Goal: Contribute content: Contribute content

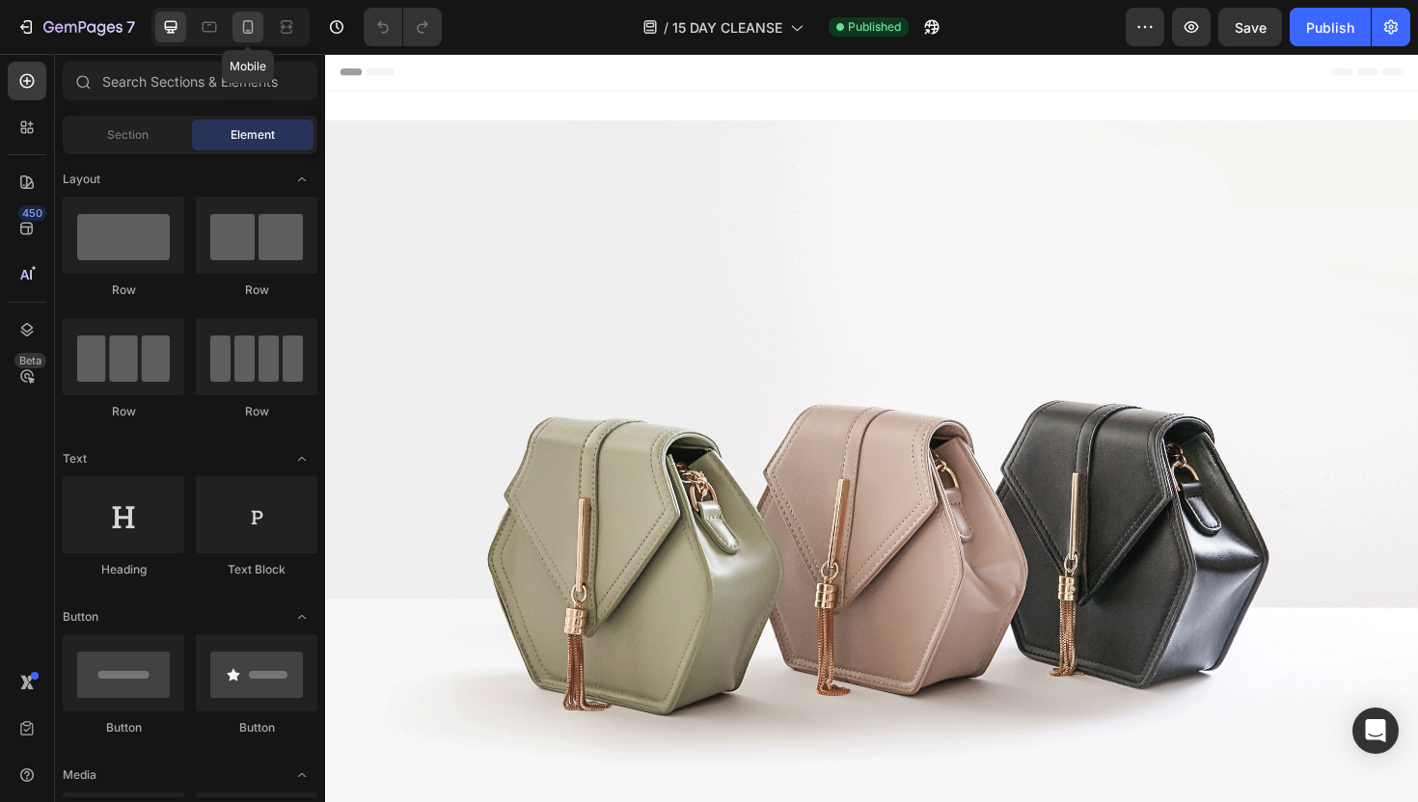
click at [253, 31] on icon at bounding box center [247, 26] width 19 height 19
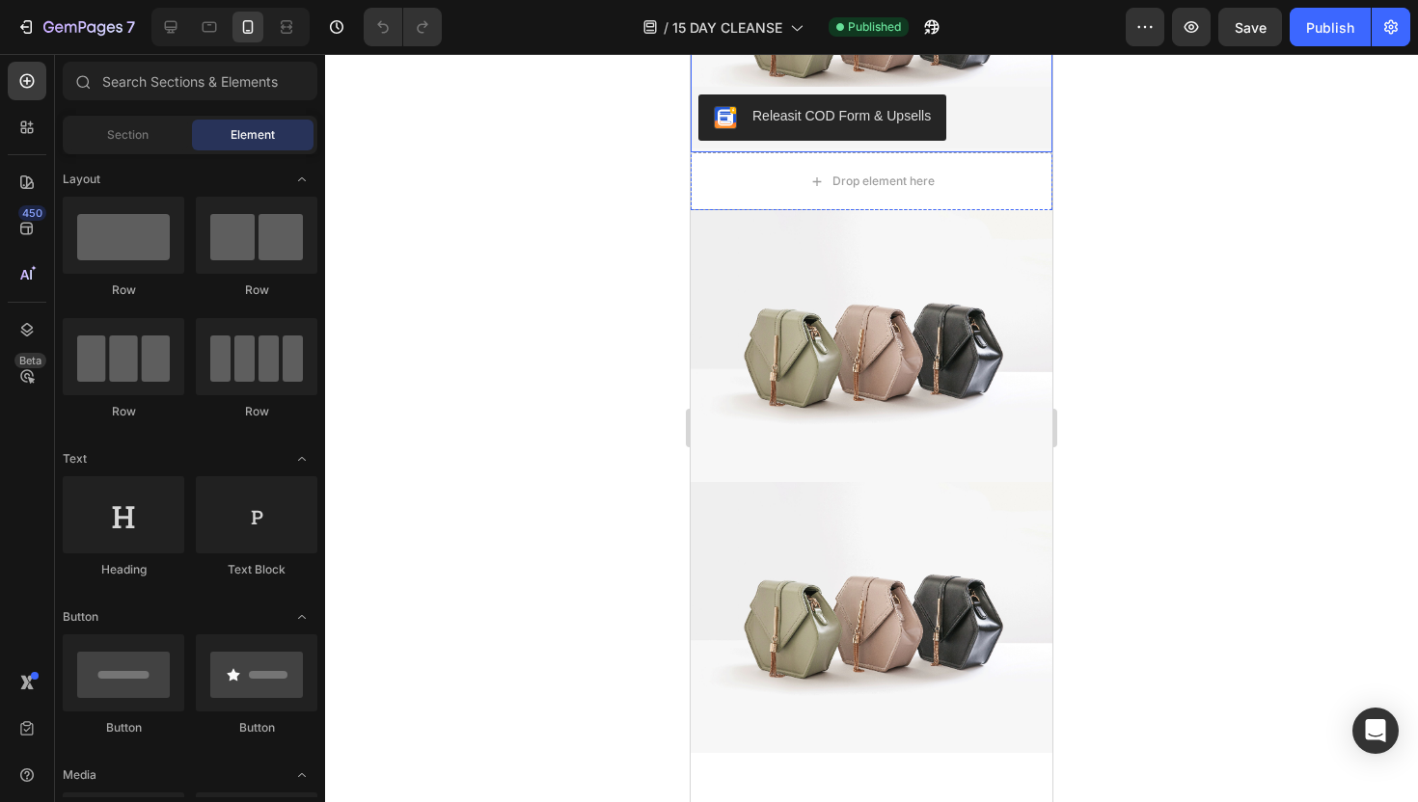
scroll to position [252, 0]
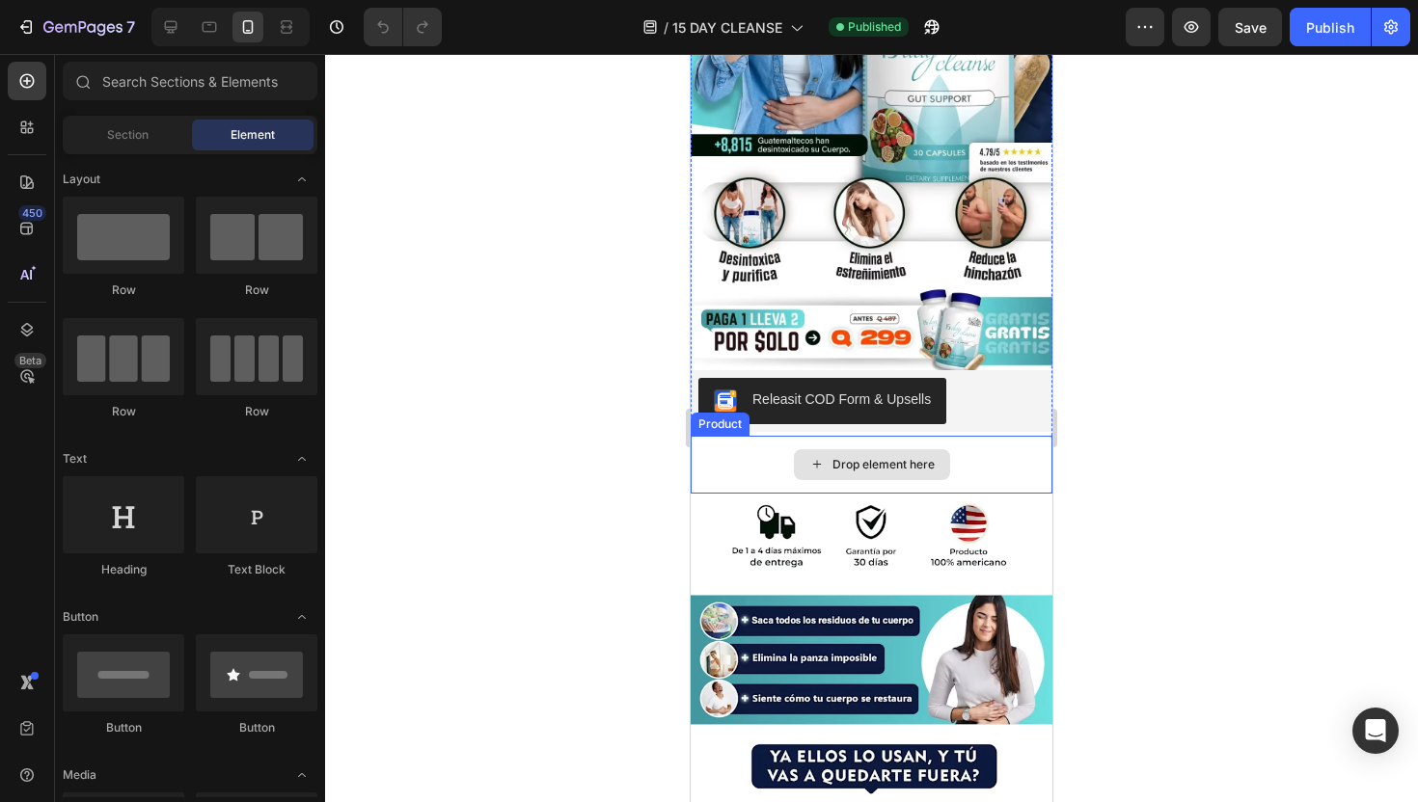
click at [971, 458] on div "Drop element here" at bounding box center [871, 465] width 362 height 58
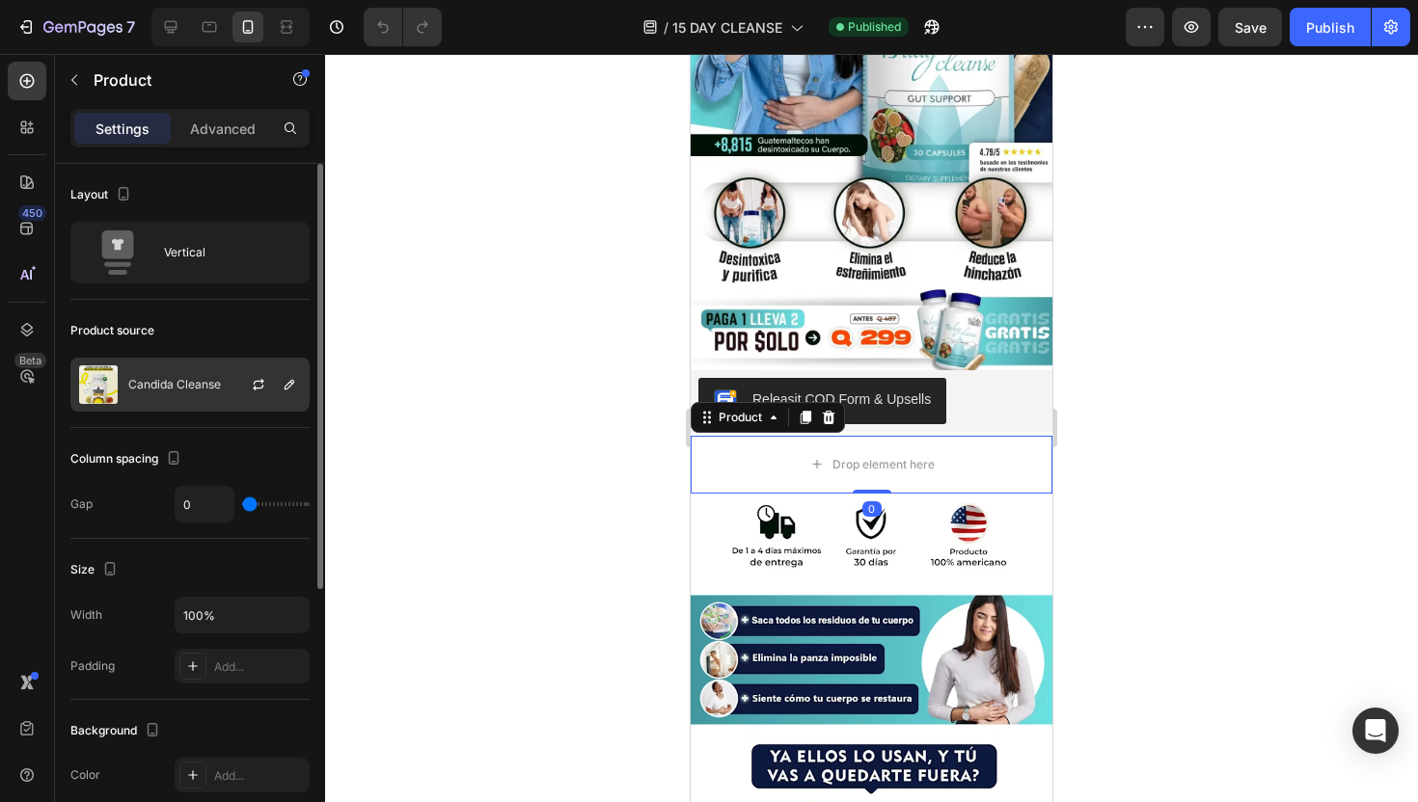
click at [200, 367] on div "Candida Cleanse" at bounding box center [189, 385] width 239 height 54
click at [268, 384] on button "button" at bounding box center [258, 384] width 23 height 23
click at [180, 390] on p "Candida Cleanse" at bounding box center [174, 385] width 93 height 14
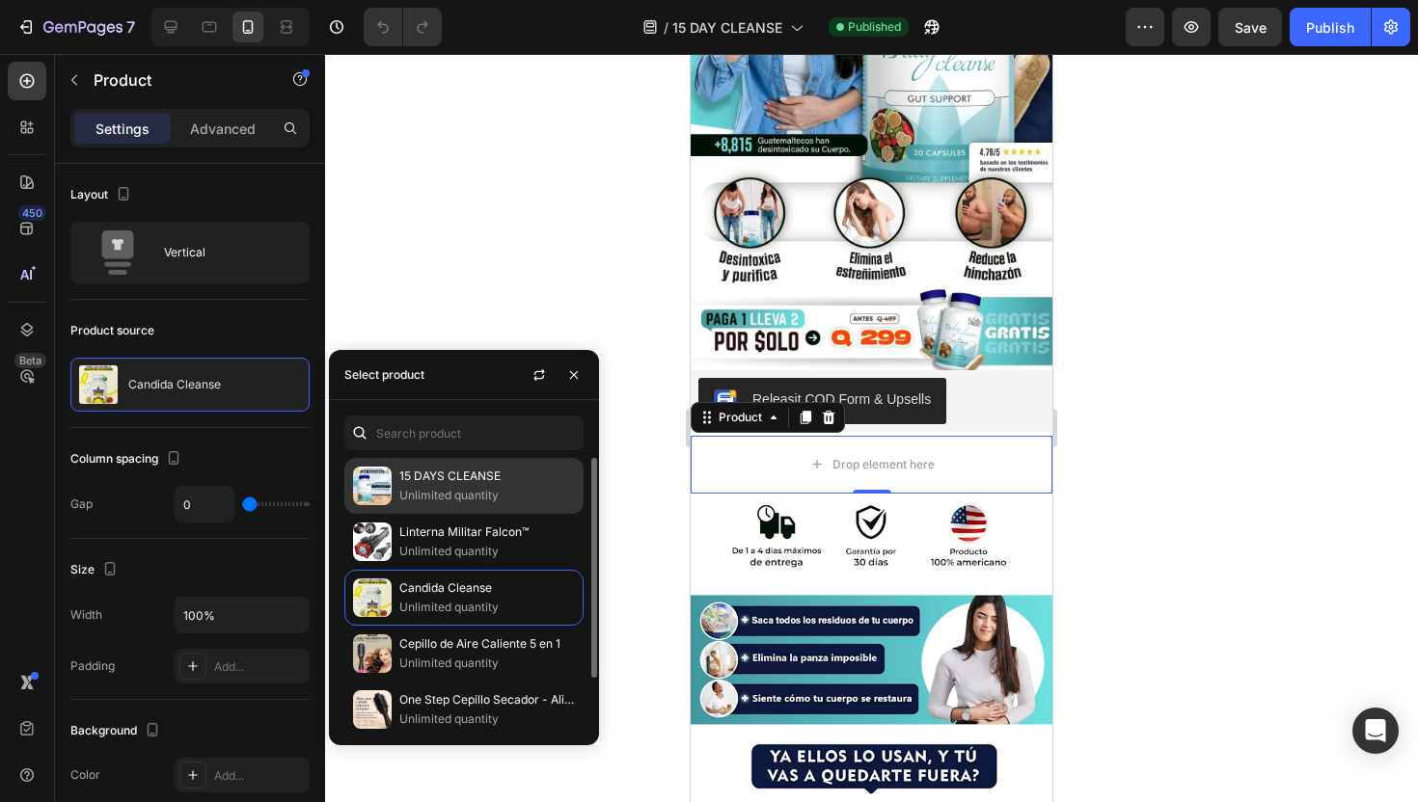
click at [491, 473] on p "15 DAYS CLEANSE" at bounding box center [487, 476] width 176 height 19
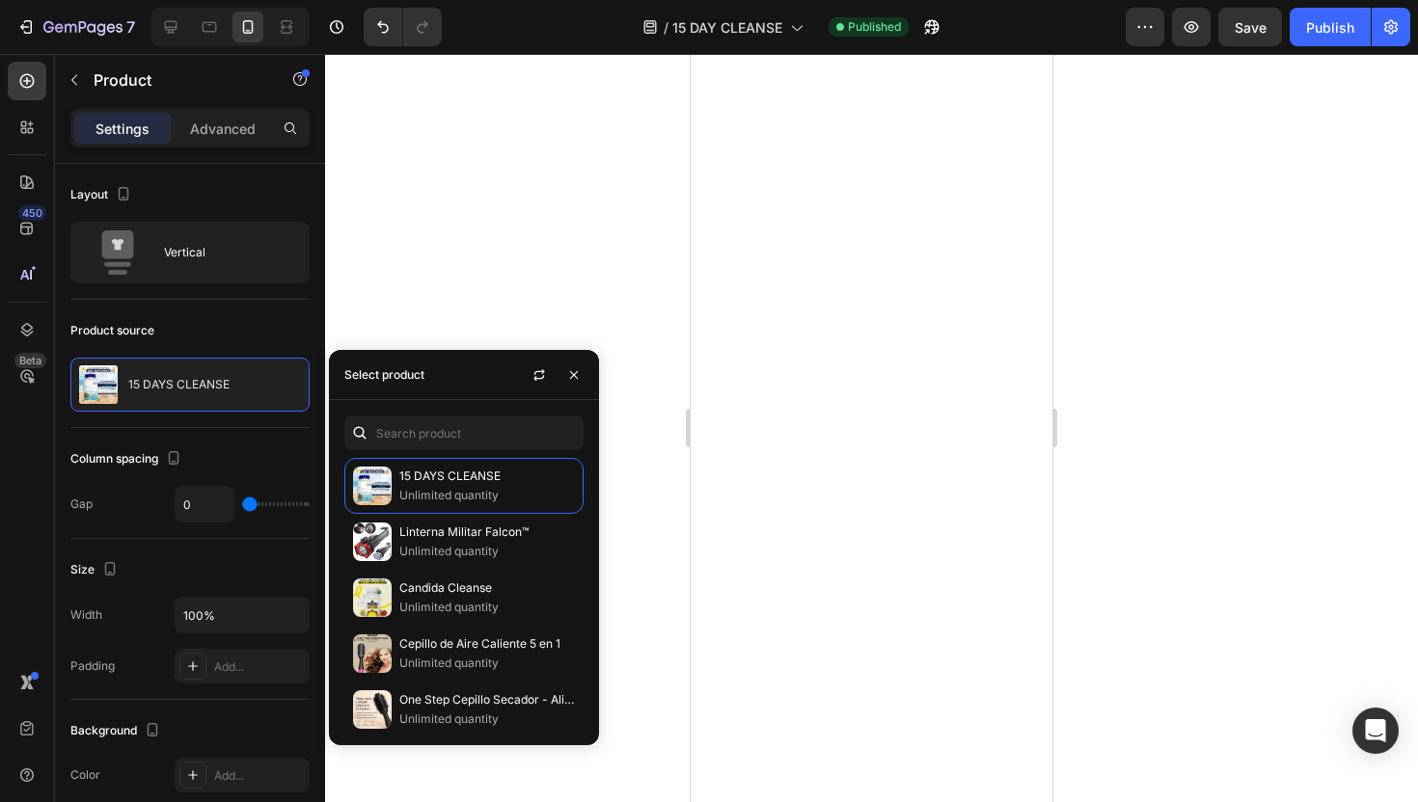
scroll to position [2475, 0]
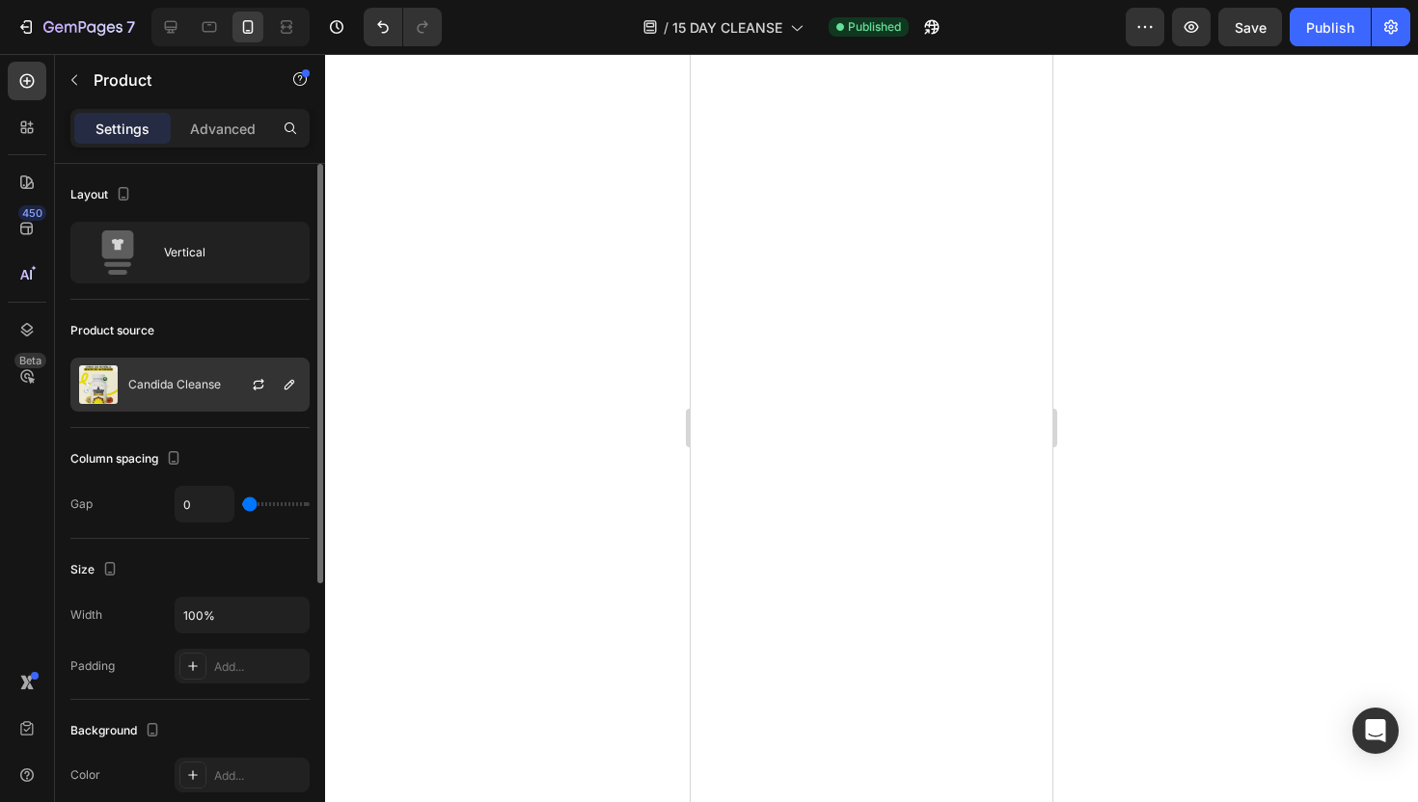
click at [224, 379] on div at bounding box center [266, 385] width 85 height 52
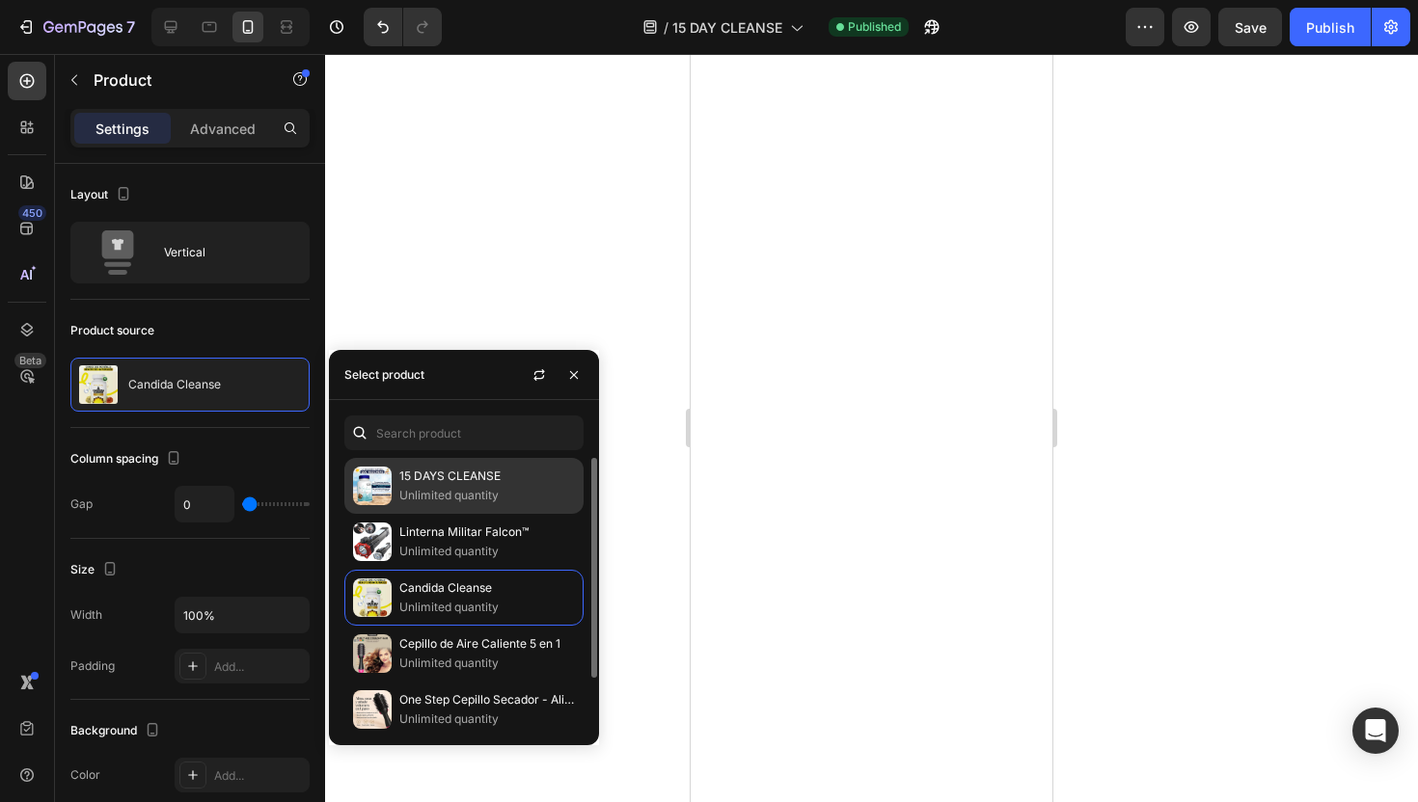
click at [403, 475] on p "15 DAYS CLEANSE" at bounding box center [487, 476] width 176 height 19
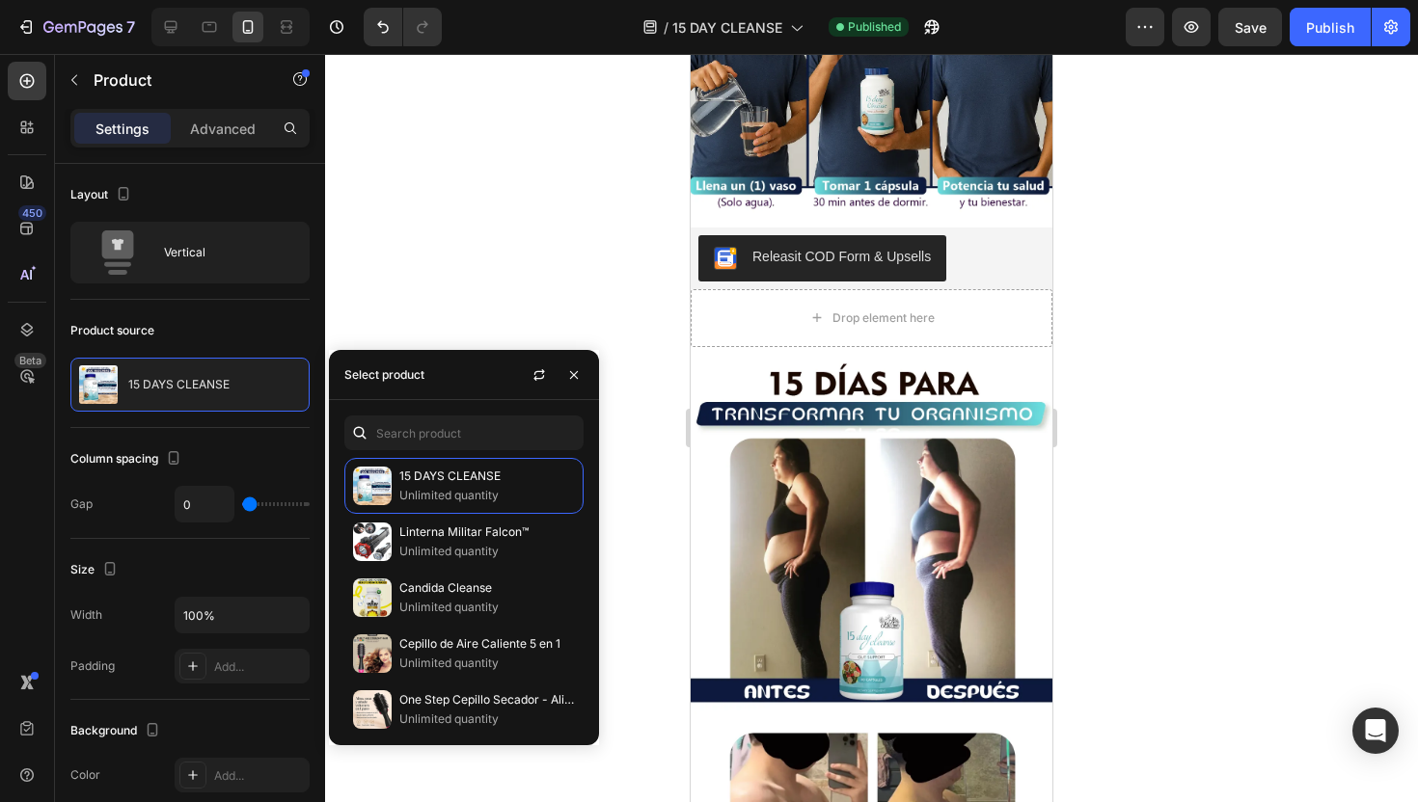
scroll to position [3585, 0]
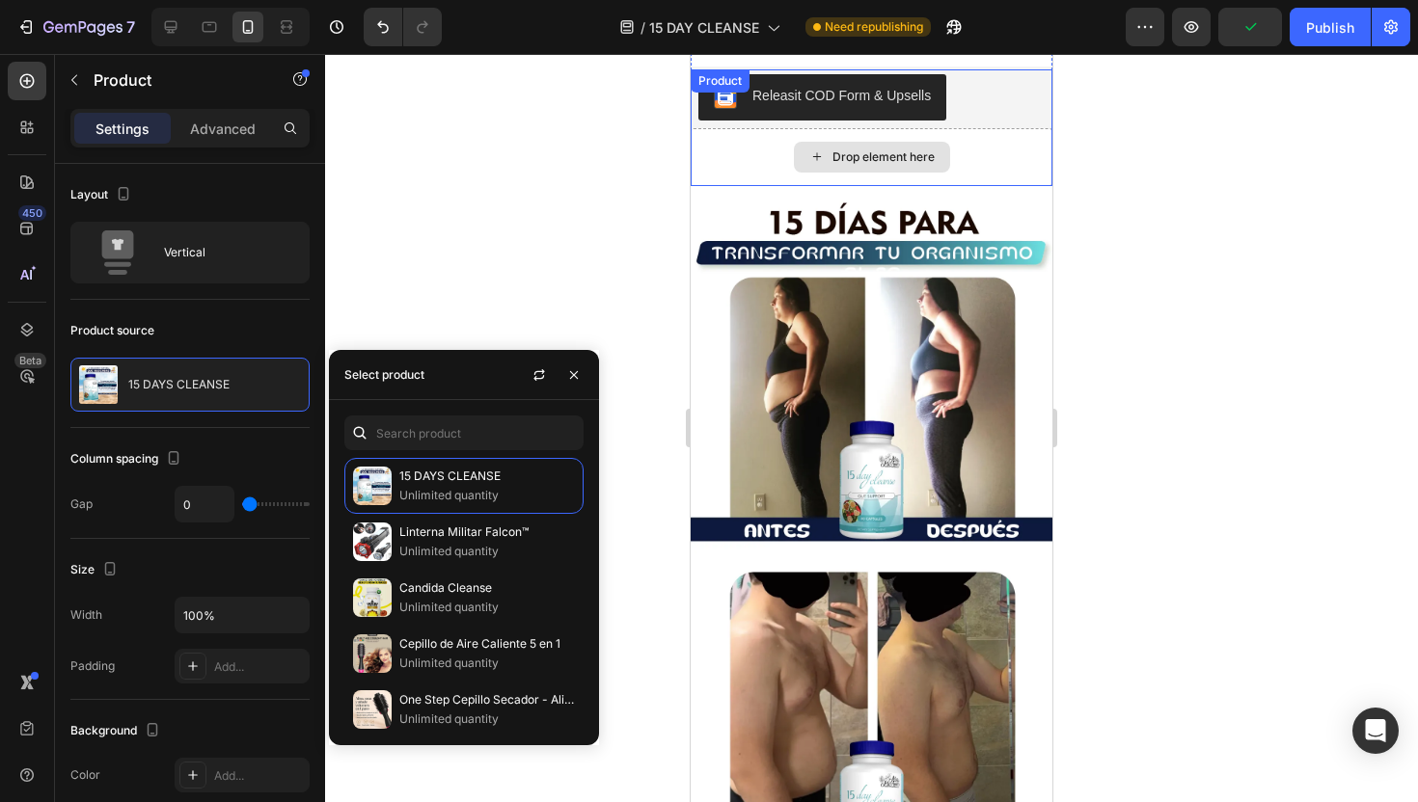
click at [1014, 150] on div "Drop element here" at bounding box center [871, 157] width 362 height 58
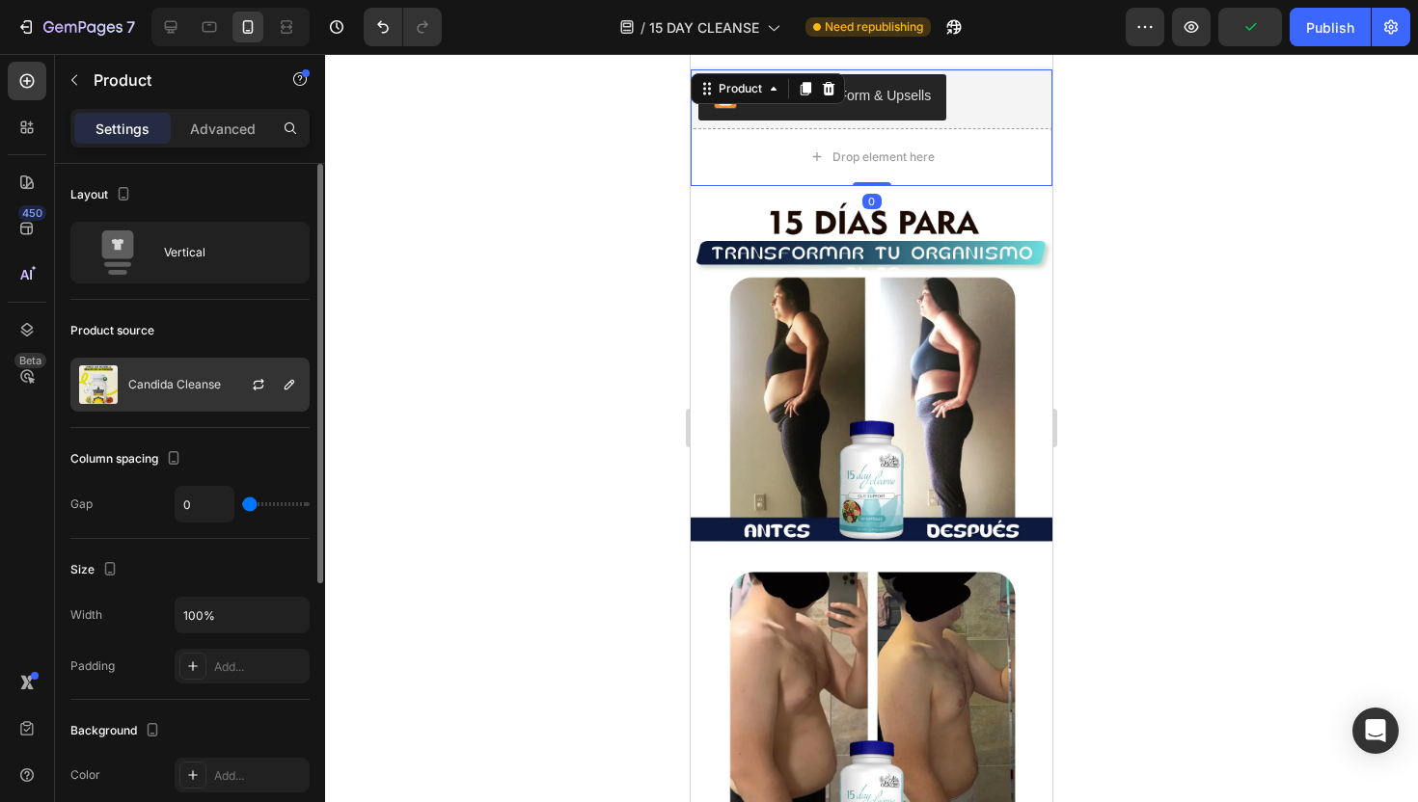
click at [155, 376] on div "Candida Cleanse" at bounding box center [189, 385] width 239 height 54
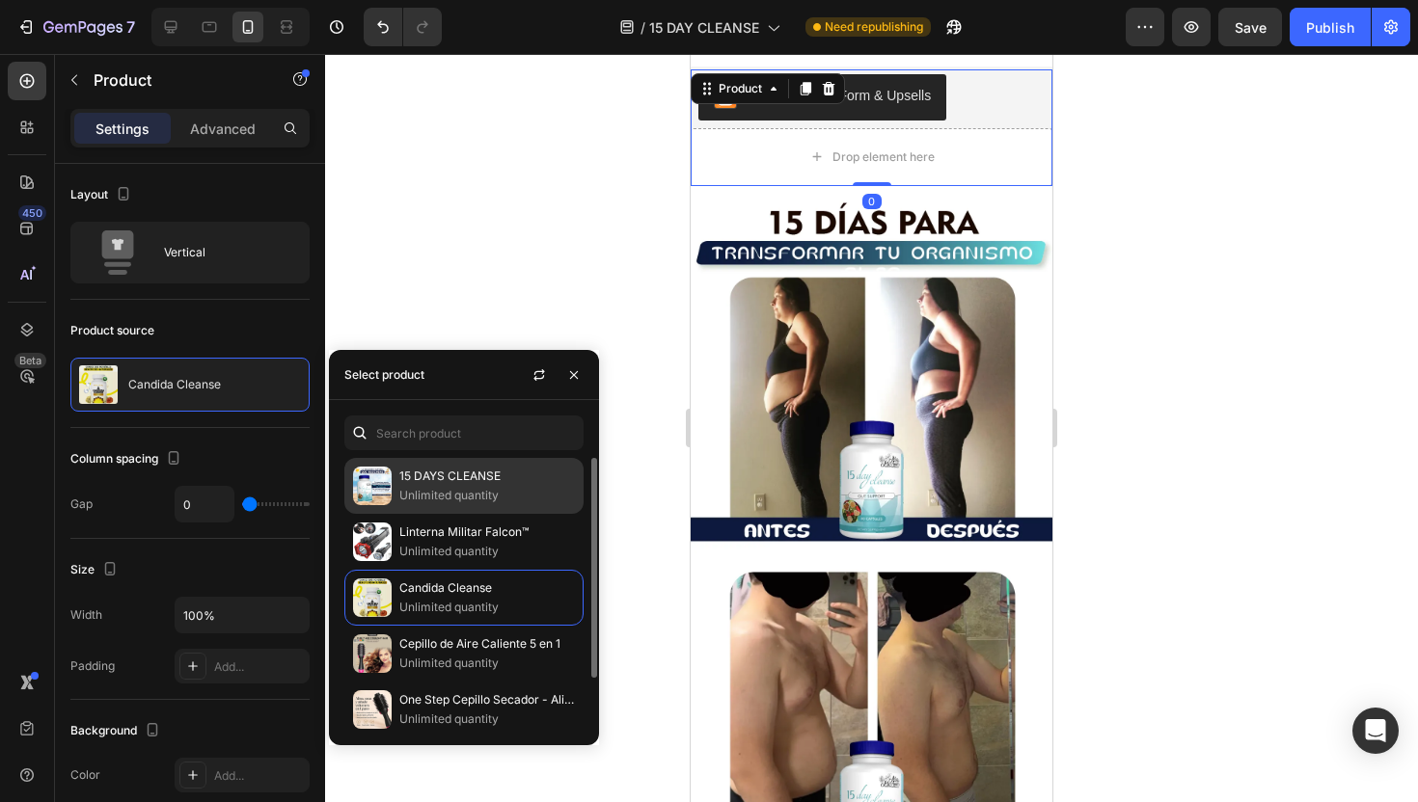
click at [434, 493] on p "Unlimited quantity" at bounding box center [487, 495] width 176 height 19
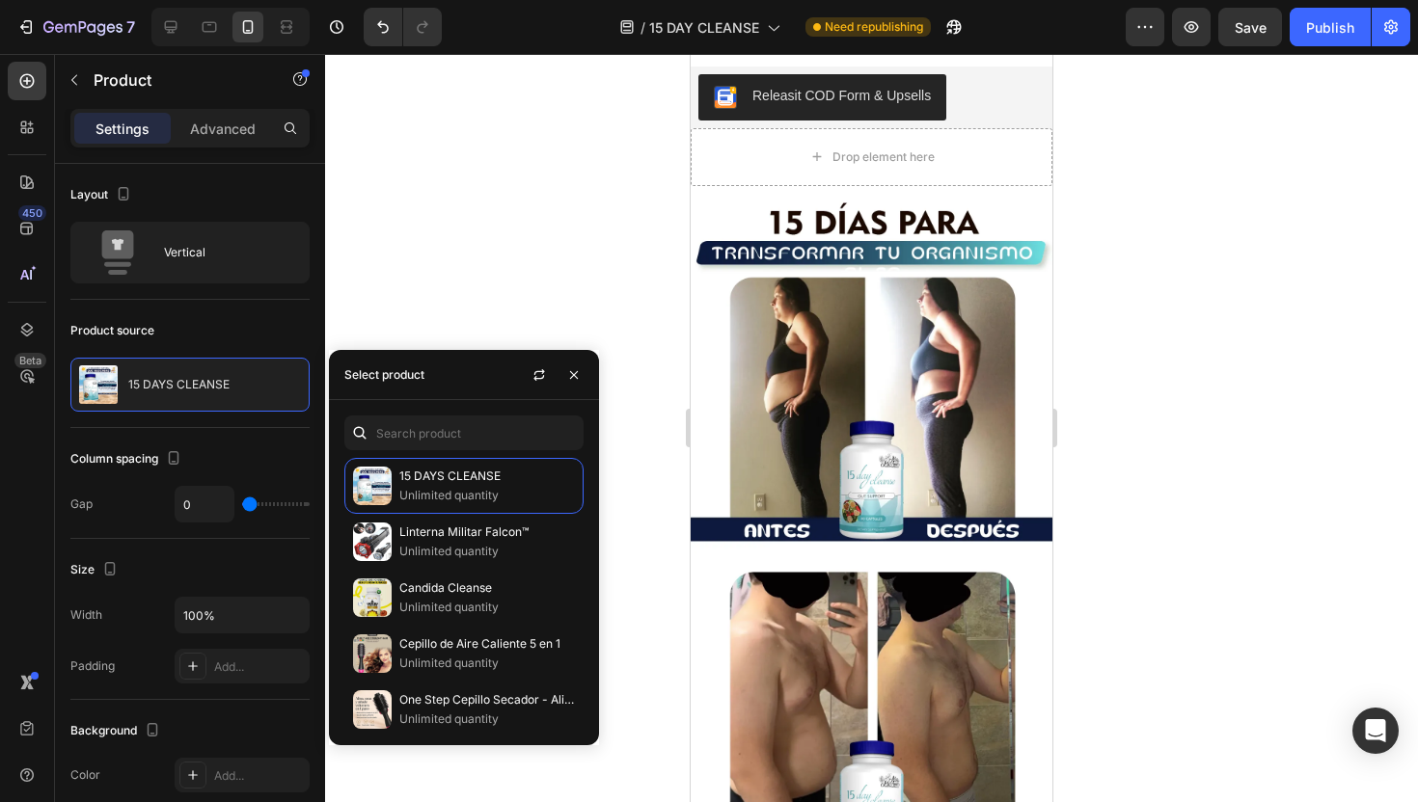
click at [558, 276] on div at bounding box center [871, 428] width 1093 height 748
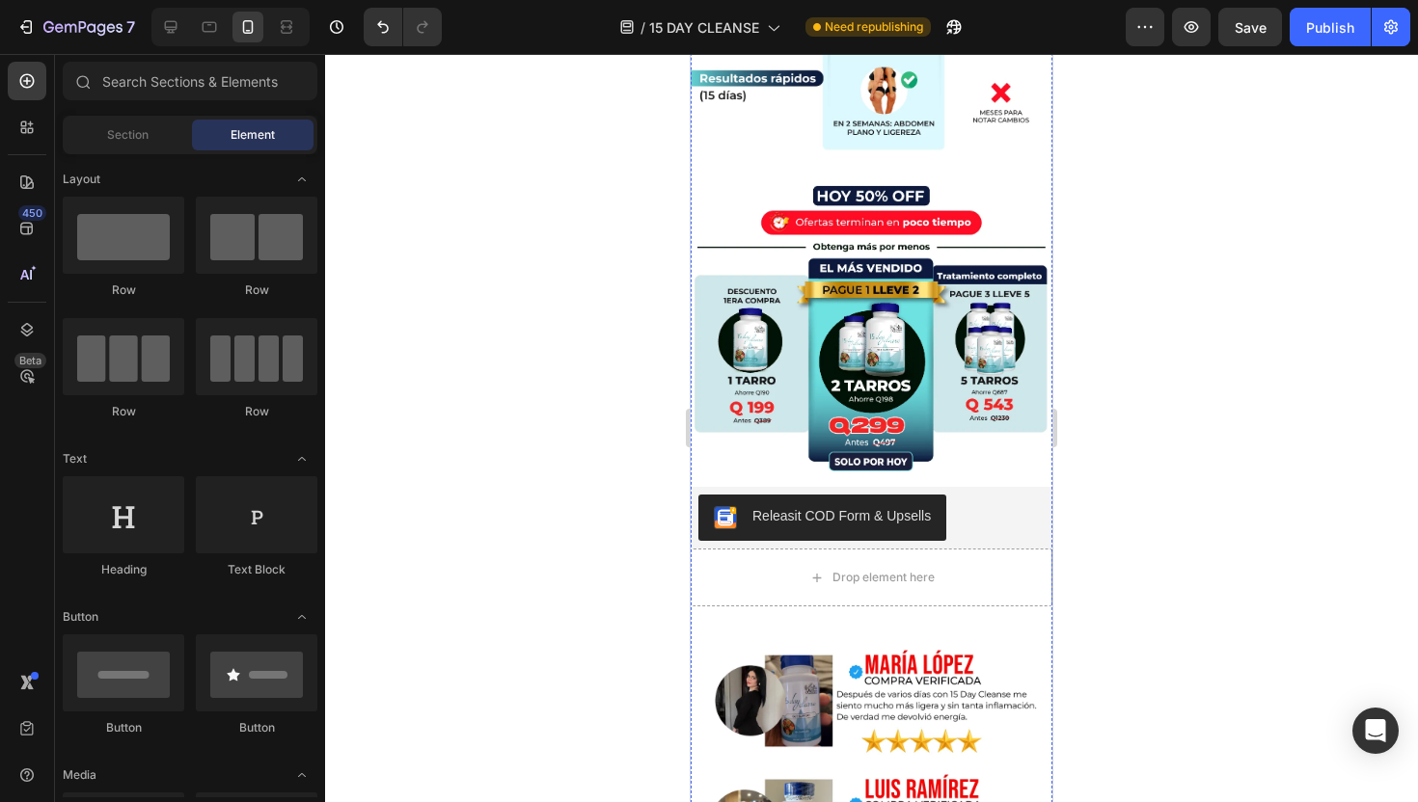
scroll to position [5507, 0]
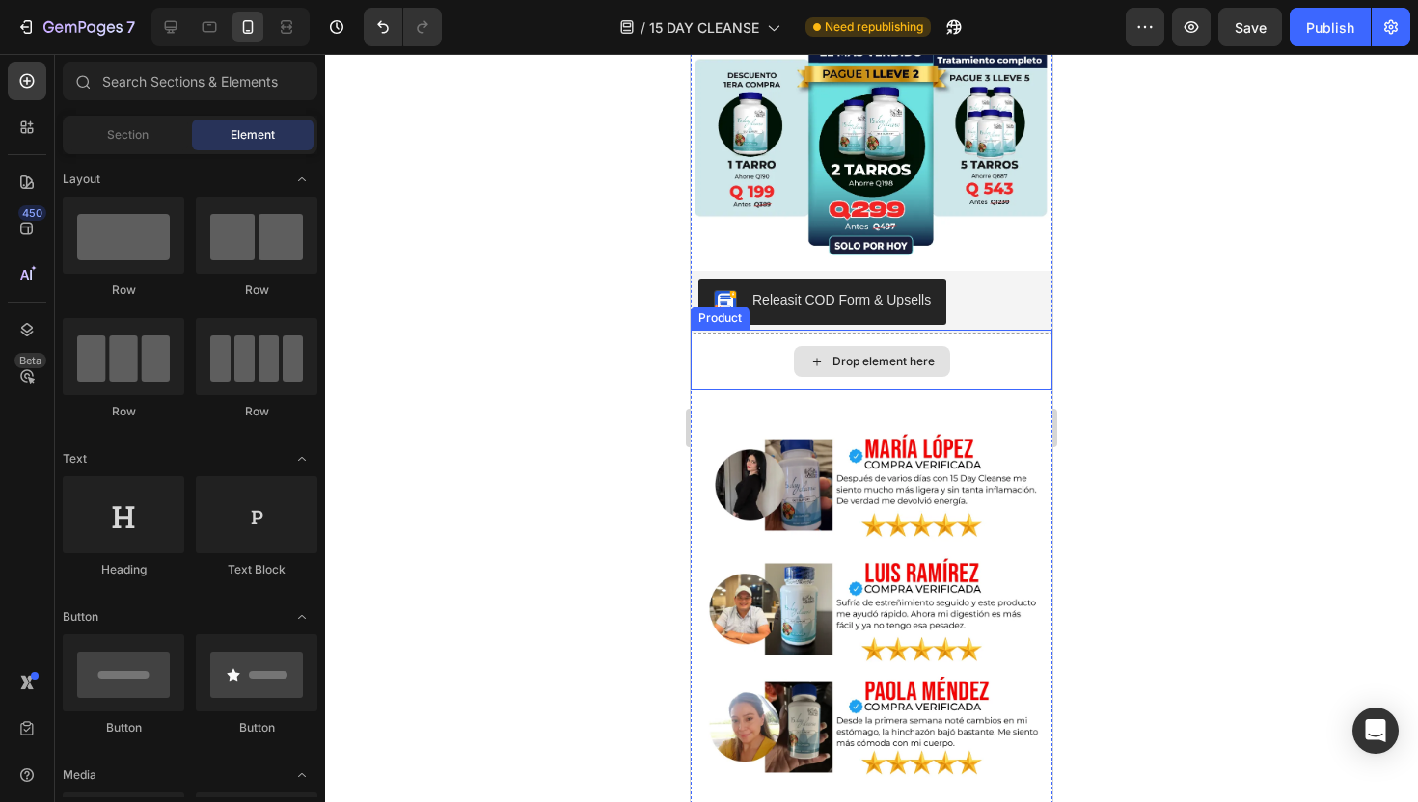
click at [1018, 364] on div "Drop element here" at bounding box center [871, 362] width 362 height 58
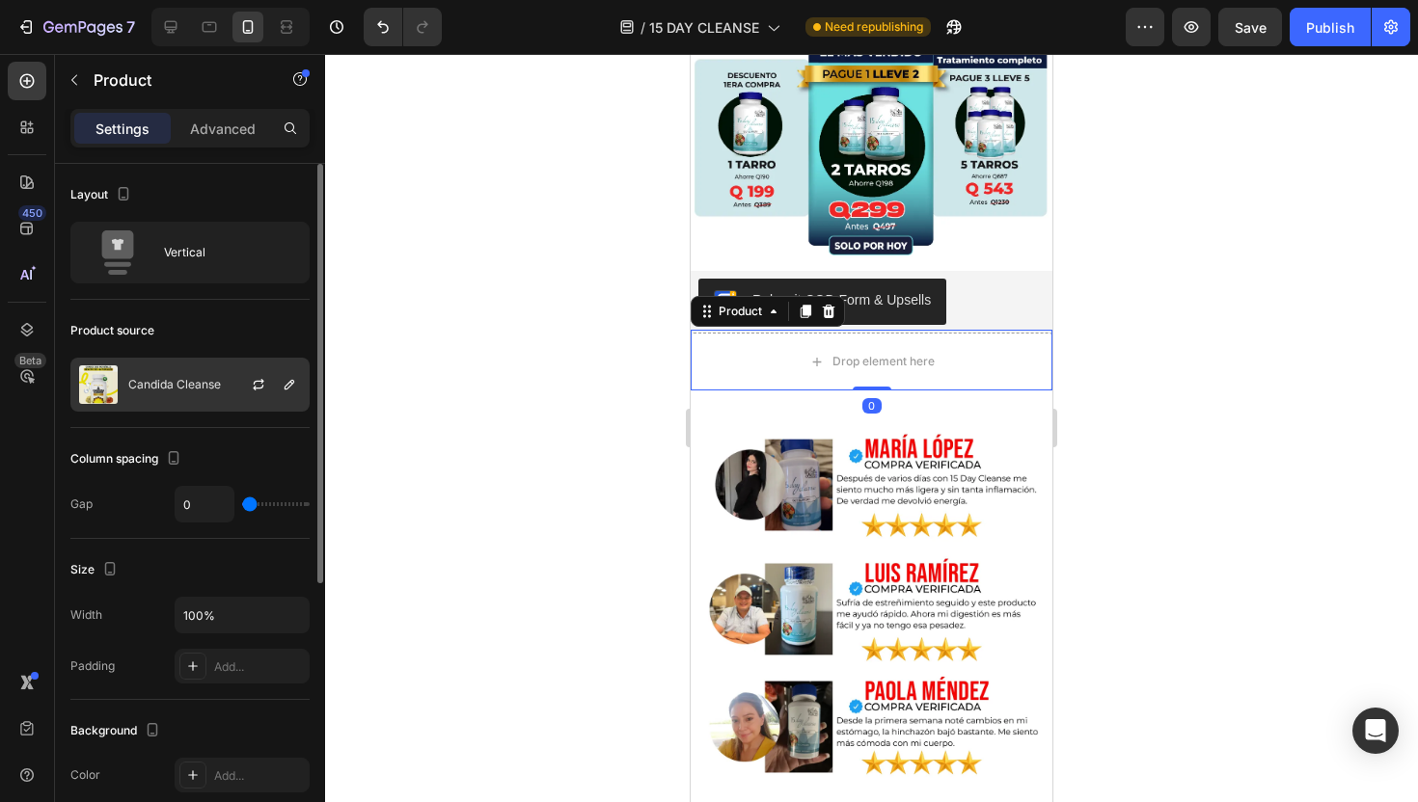
click at [220, 386] on p "Candida Cleanse" at bounding box center [174, 385] width 93 height 14
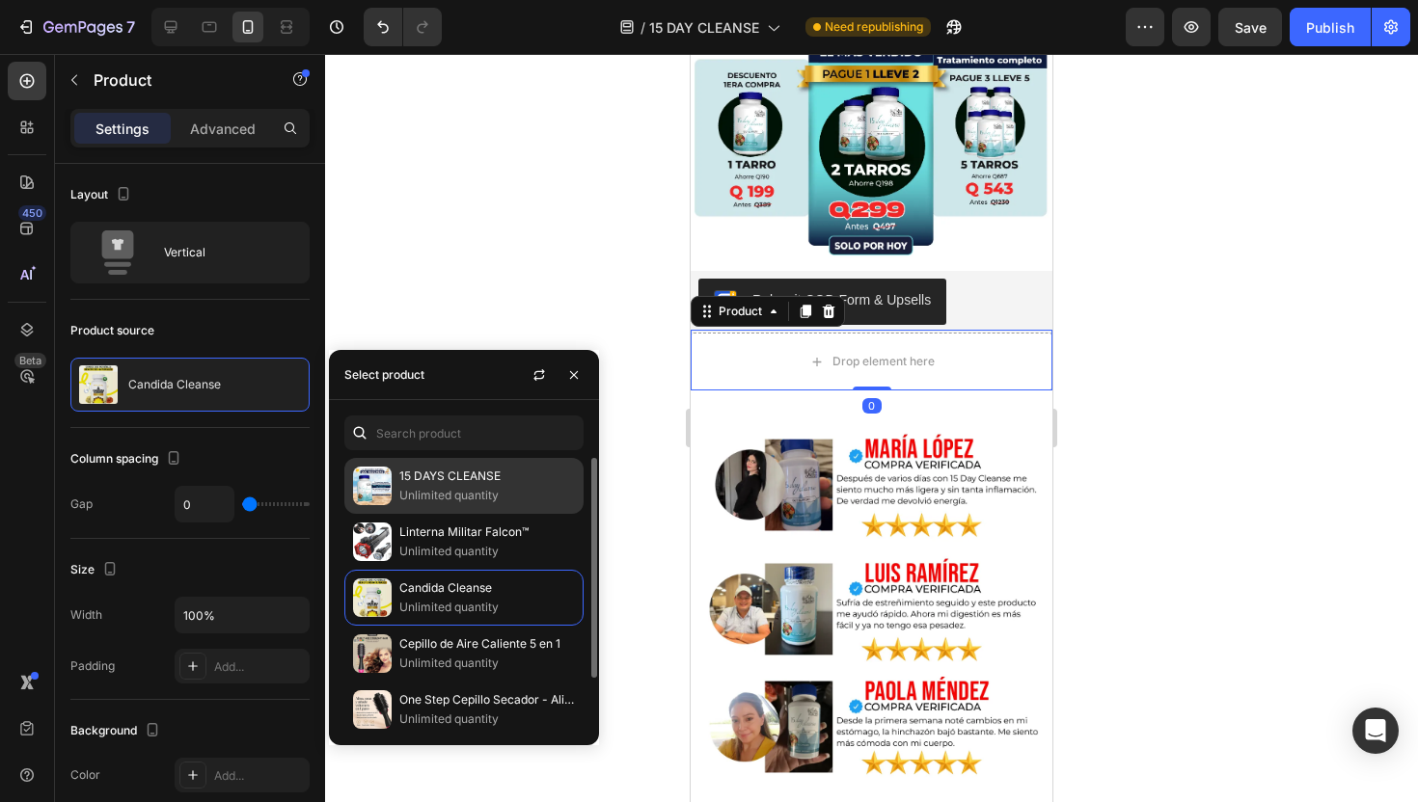
click at [417, 487] on p "Unlimited quantity" at bounding box center [487, 495] width 176 height 19
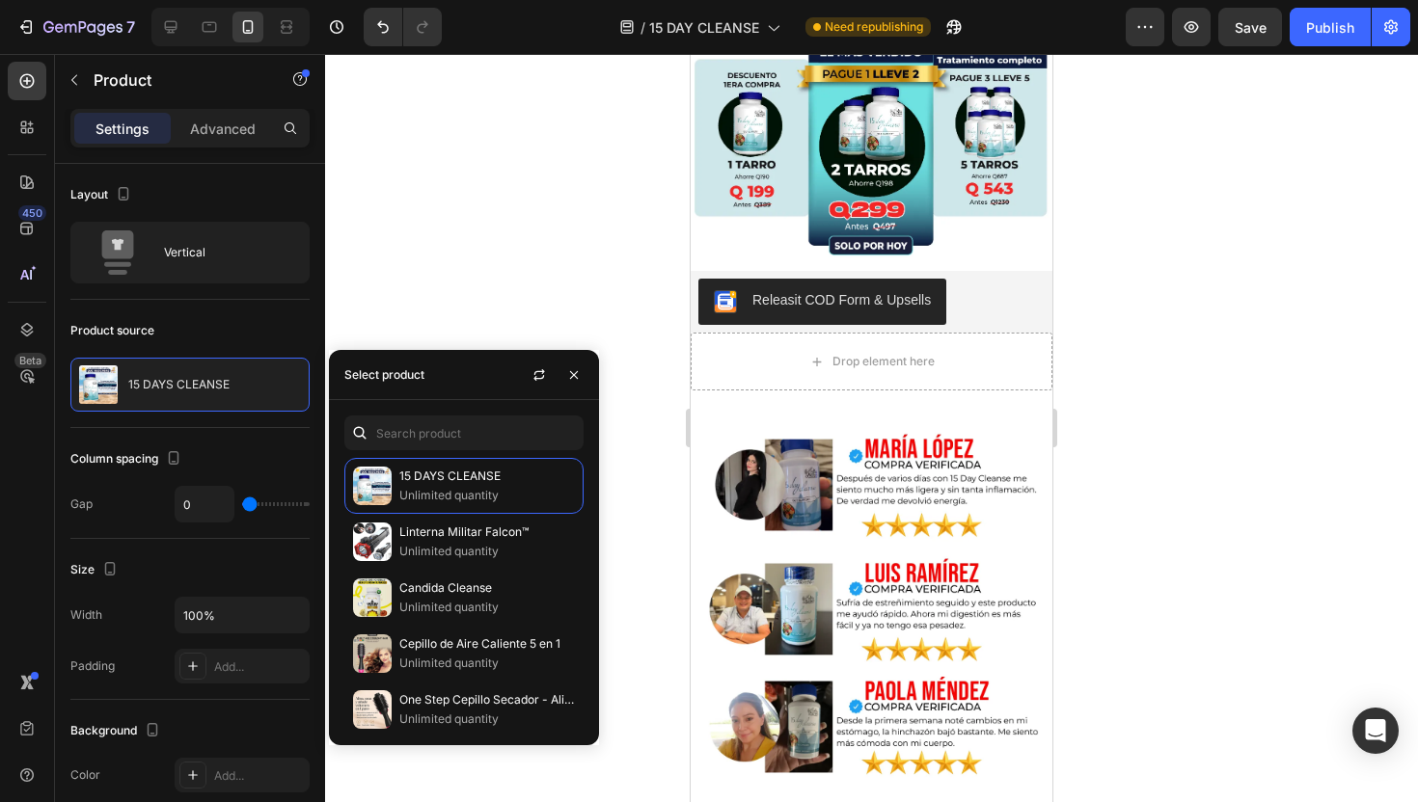
click at [541, 258] on div at bounding box center [871, 428] width 1093 height 748
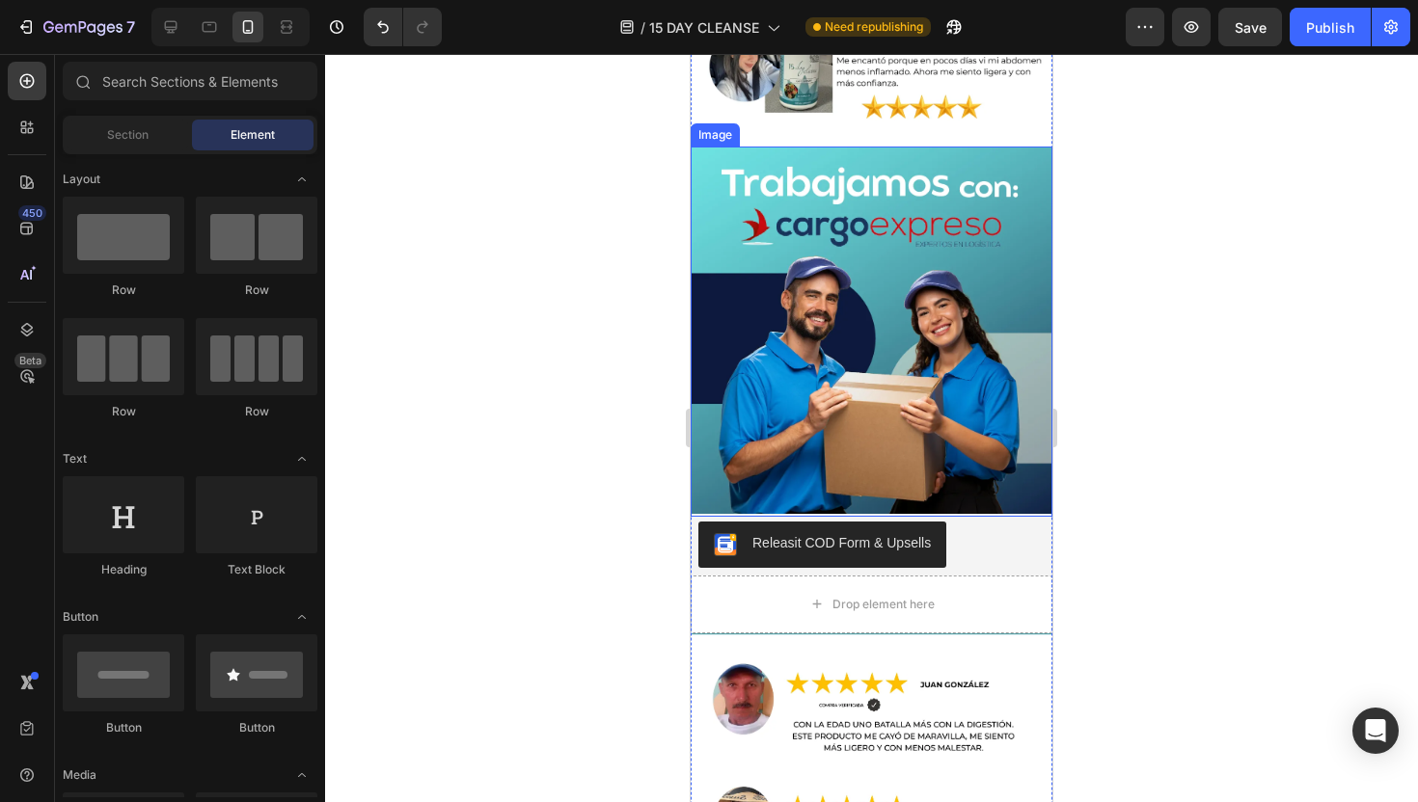
scroll to position [6922, 0]
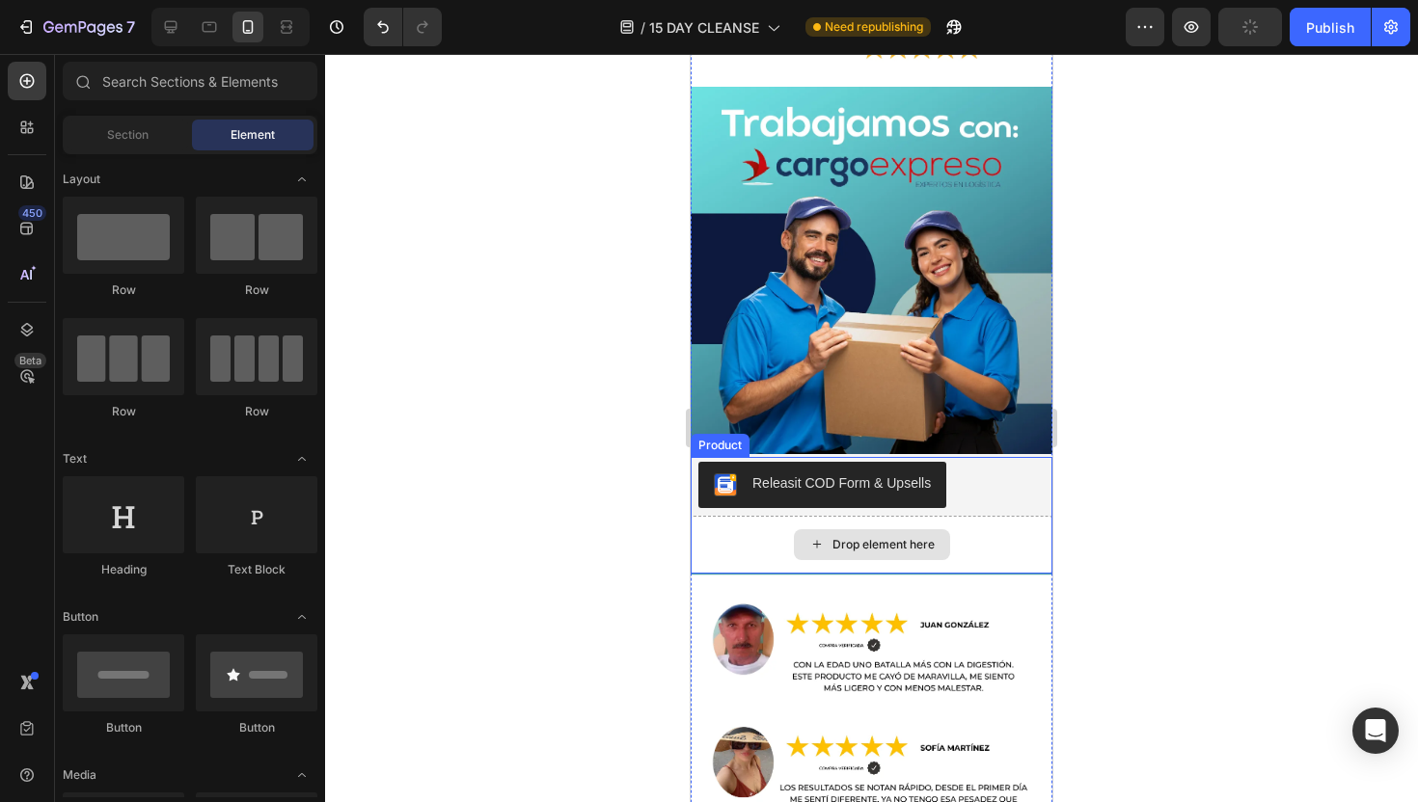
click at [1008, 552] on div "Drop element here" at bounding box center [871, 545] width 362 height 58
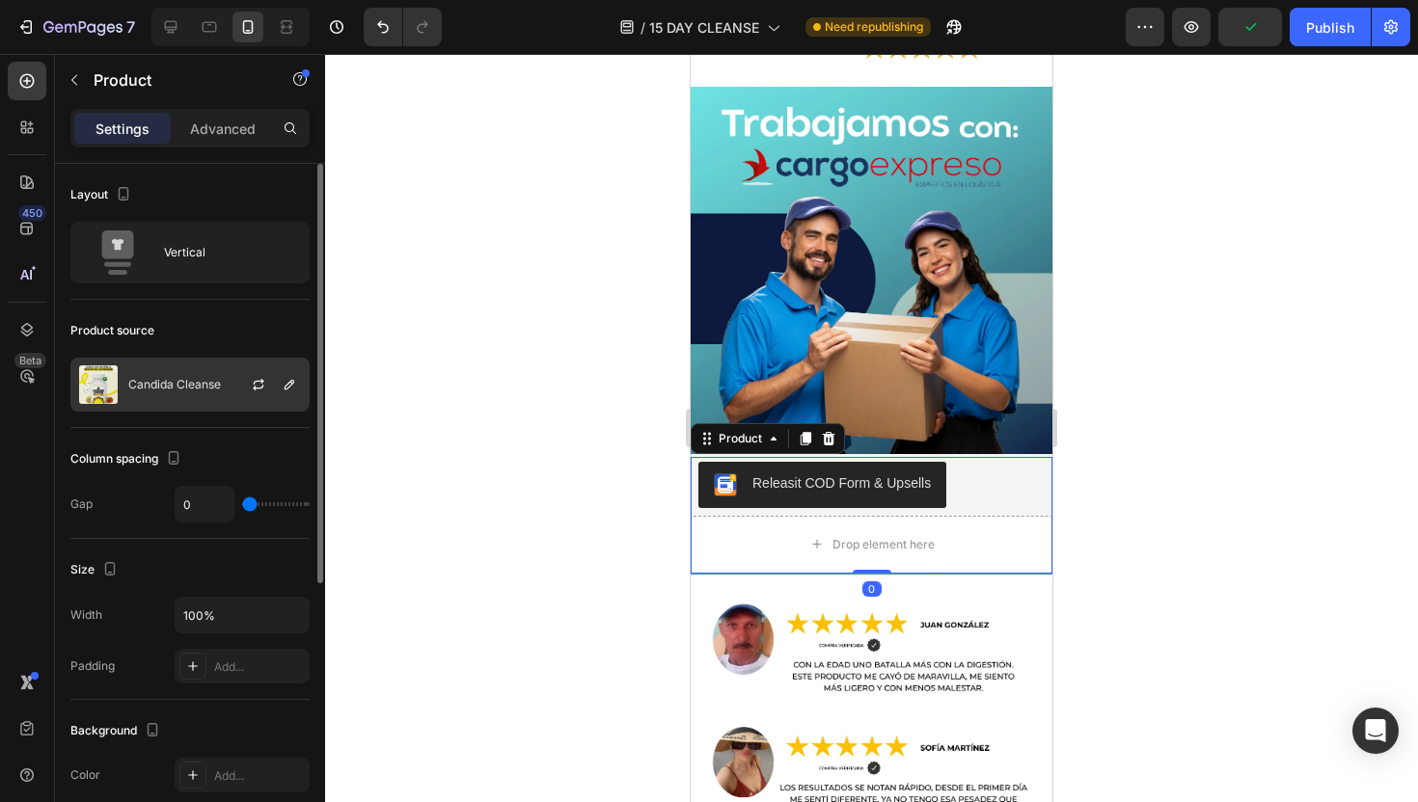
click at [181, 376] on div "Candida Cleanse" at bounding box center [189, 385] width 239 height 54
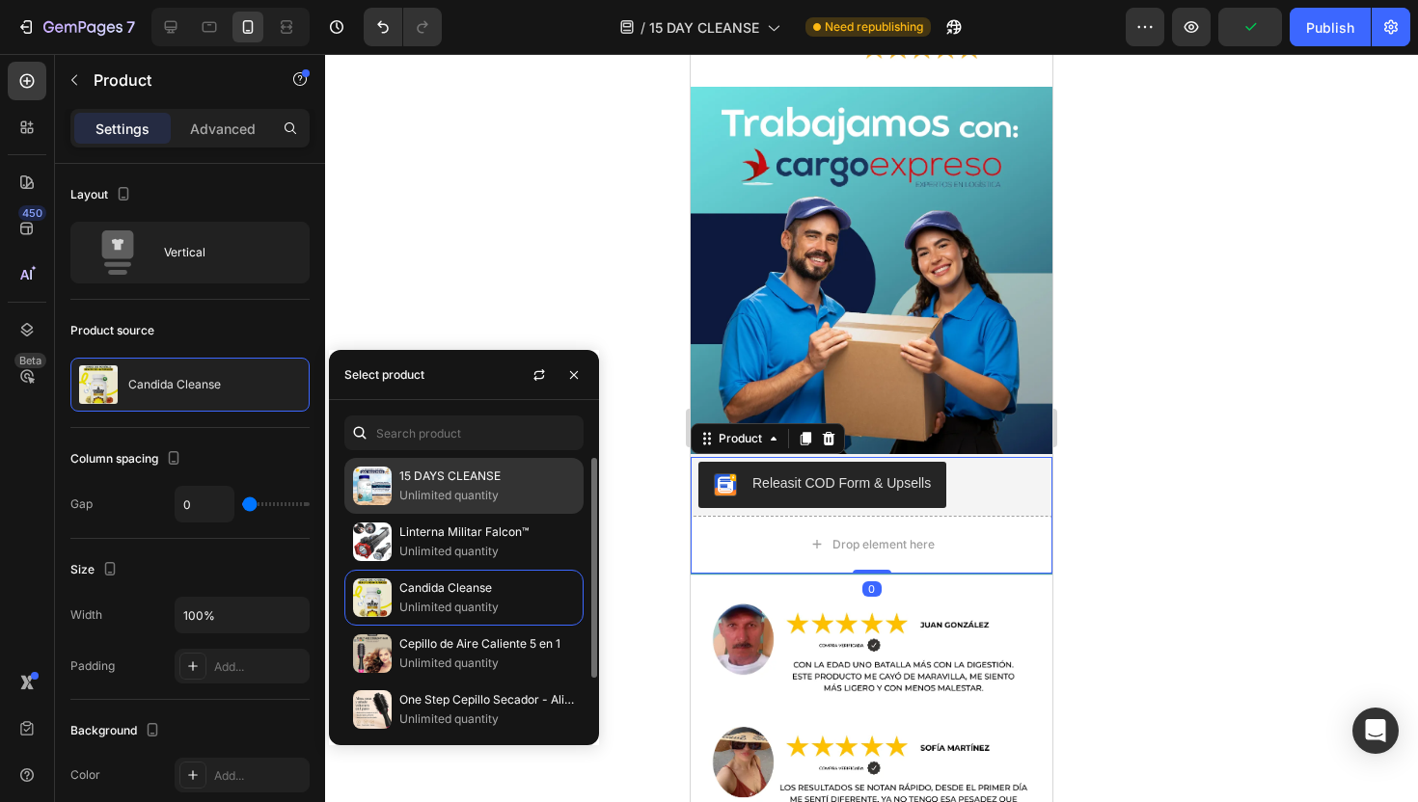
click at [427, 478] on p "15 DAYS CLEANSE" at bounding box center [487, 476] width 176 height 19
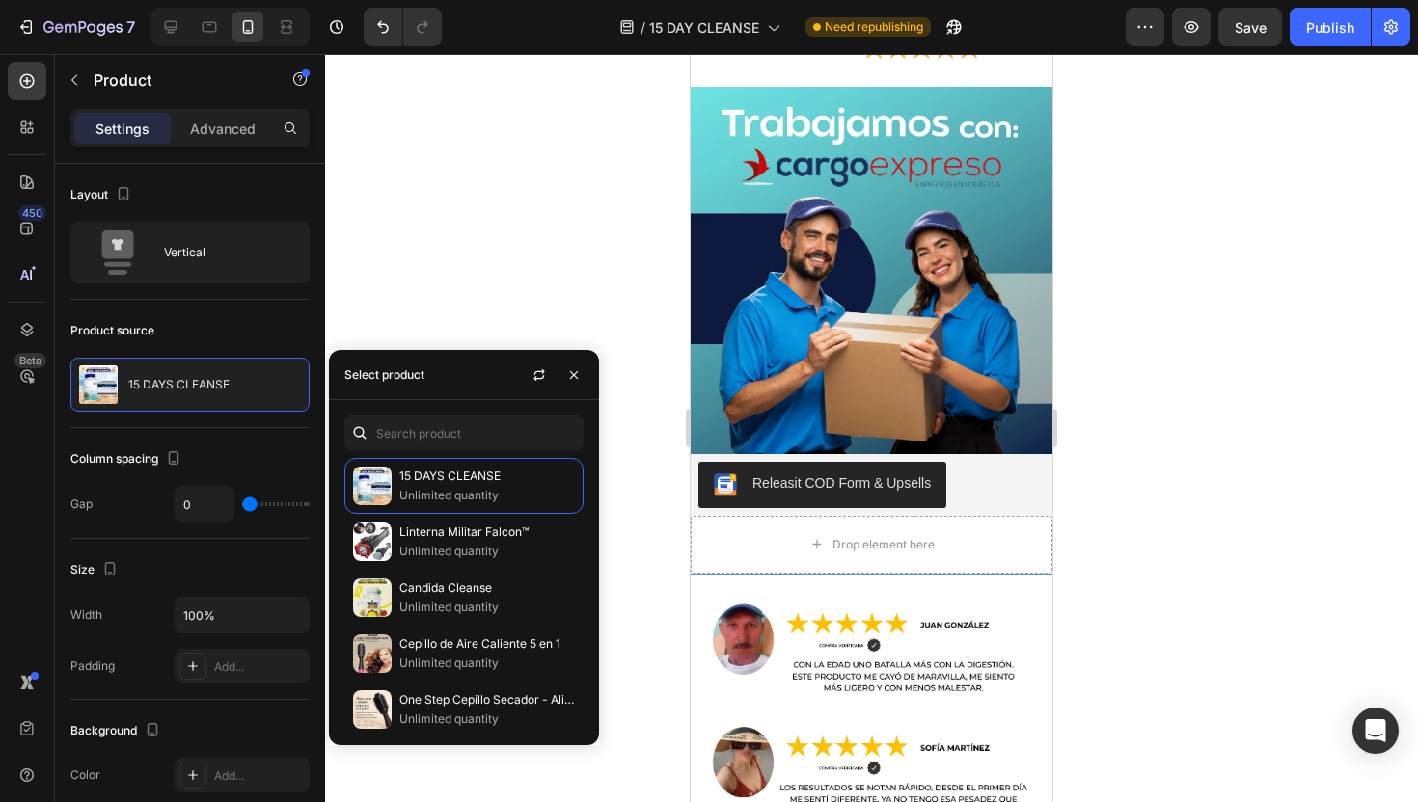
click at [498, 239] on div at bounding box center [871, 428] width 1093 height 748
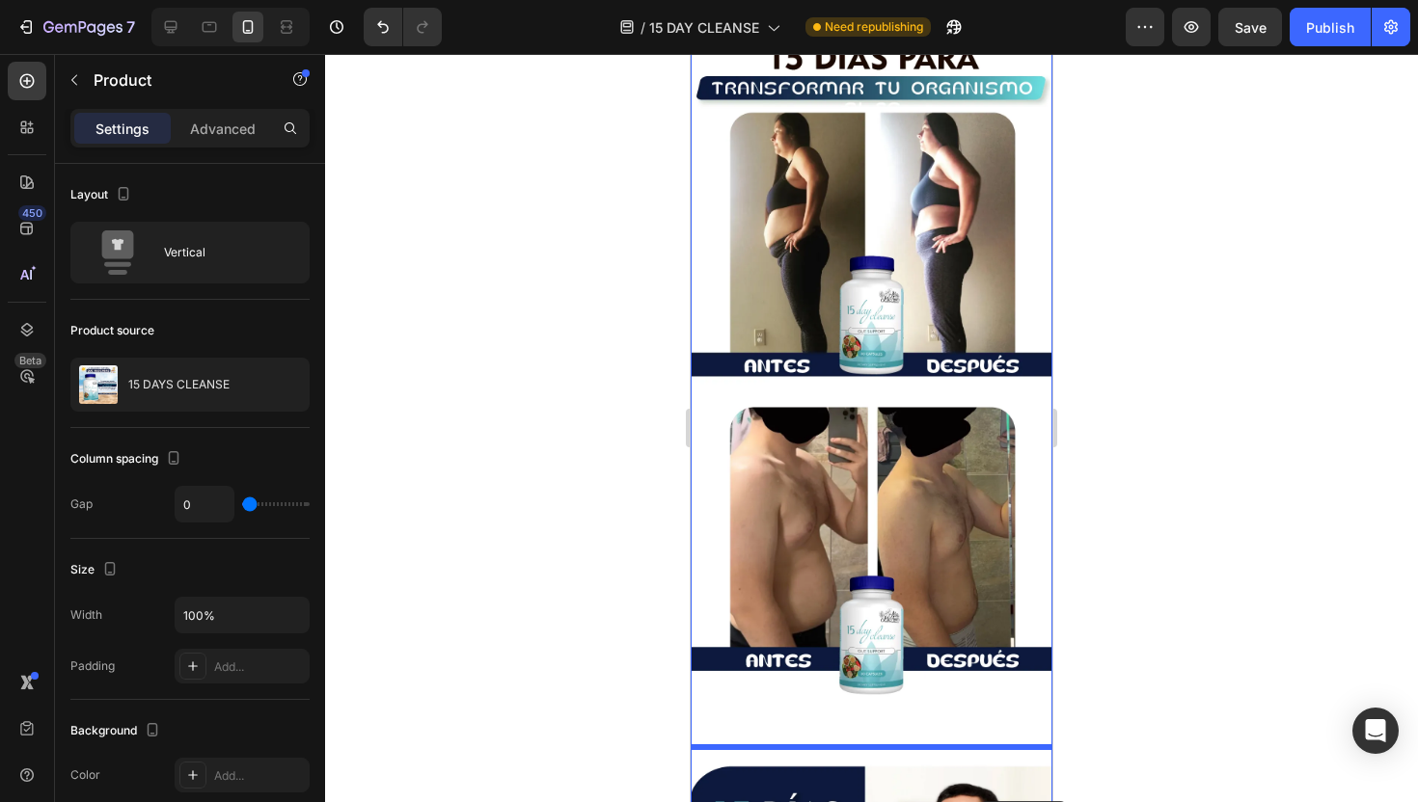
scroll to position [3835, 0]
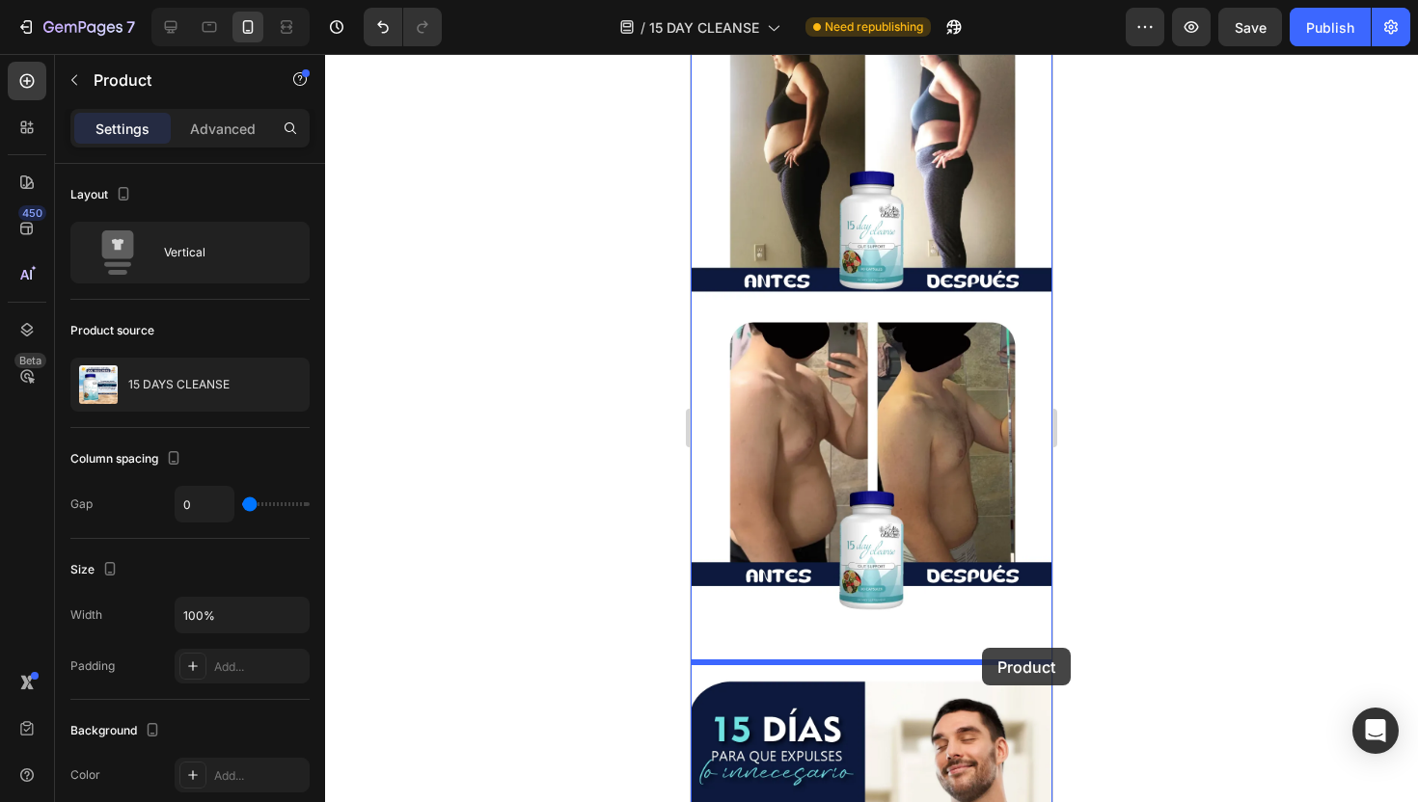
drag, startPoint x: 1022, startPoint y: 257, endPoint x: 982, endPoint y: 648, distance: 392.6
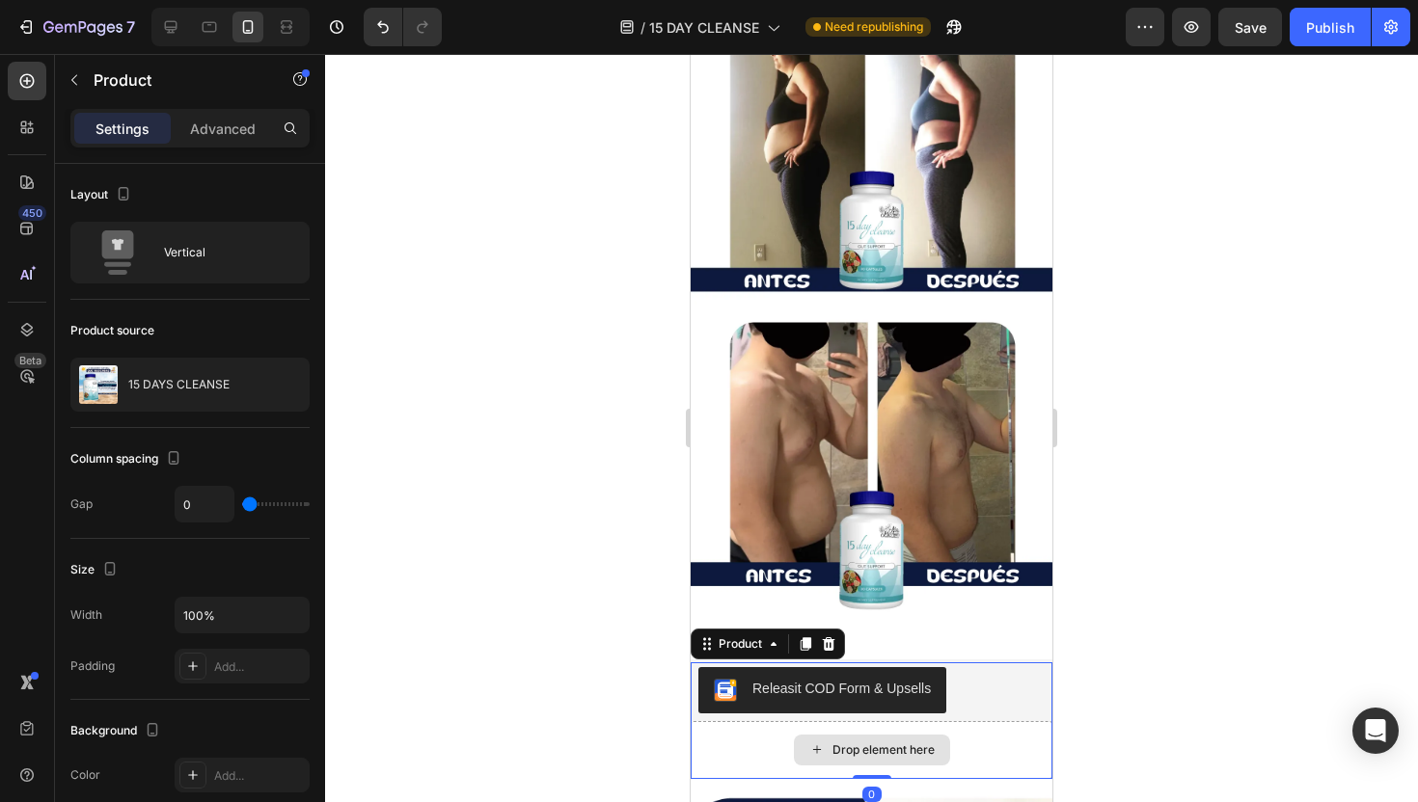
click at [1022, 736] on div "Drop element here" at bounding box center [871, 750] width 362 height 58
click at [233, 121] on p "Advanced" at bounding box center [223, 129] width 66 height 20
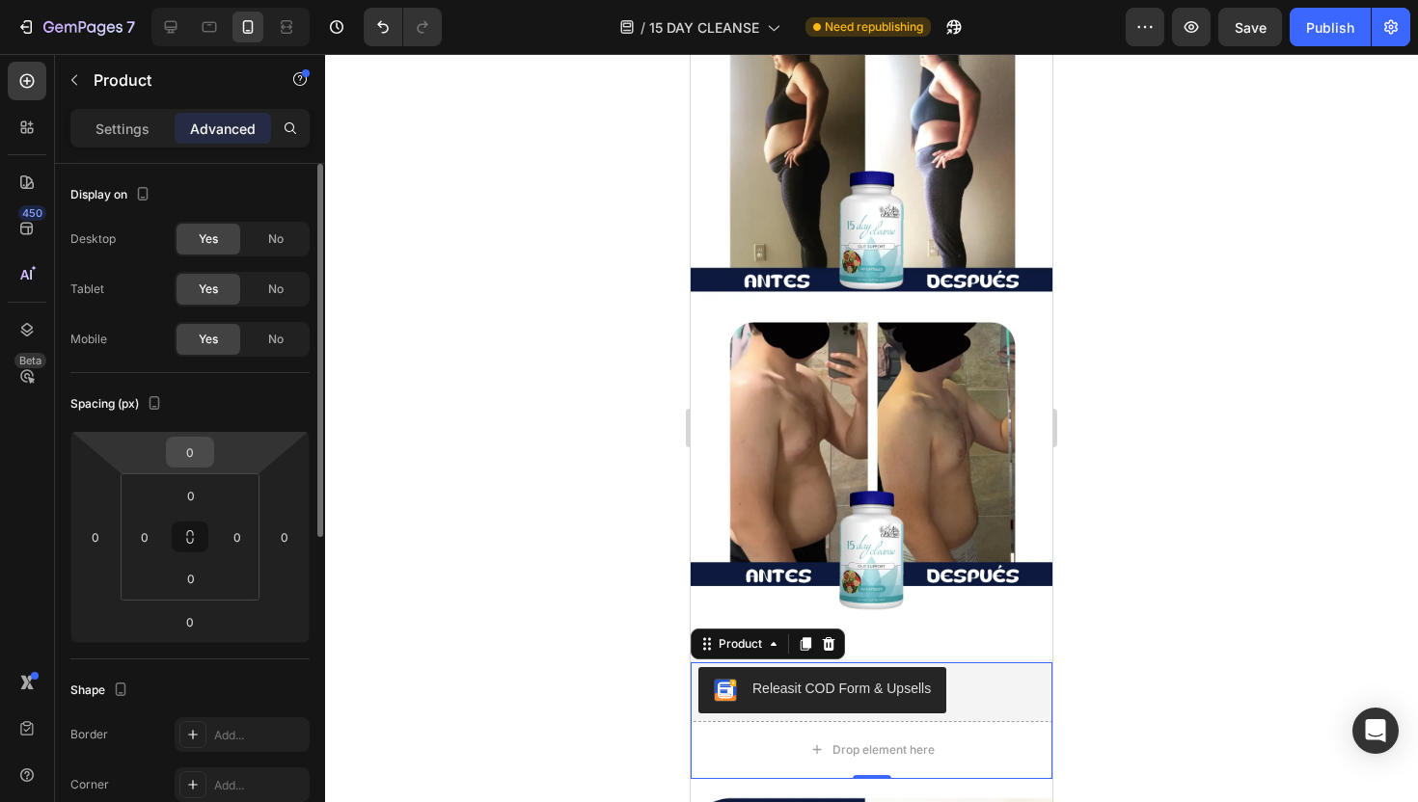
click at [186, 449] on input "0" at bounding box center [190, 452] width 39 height 29
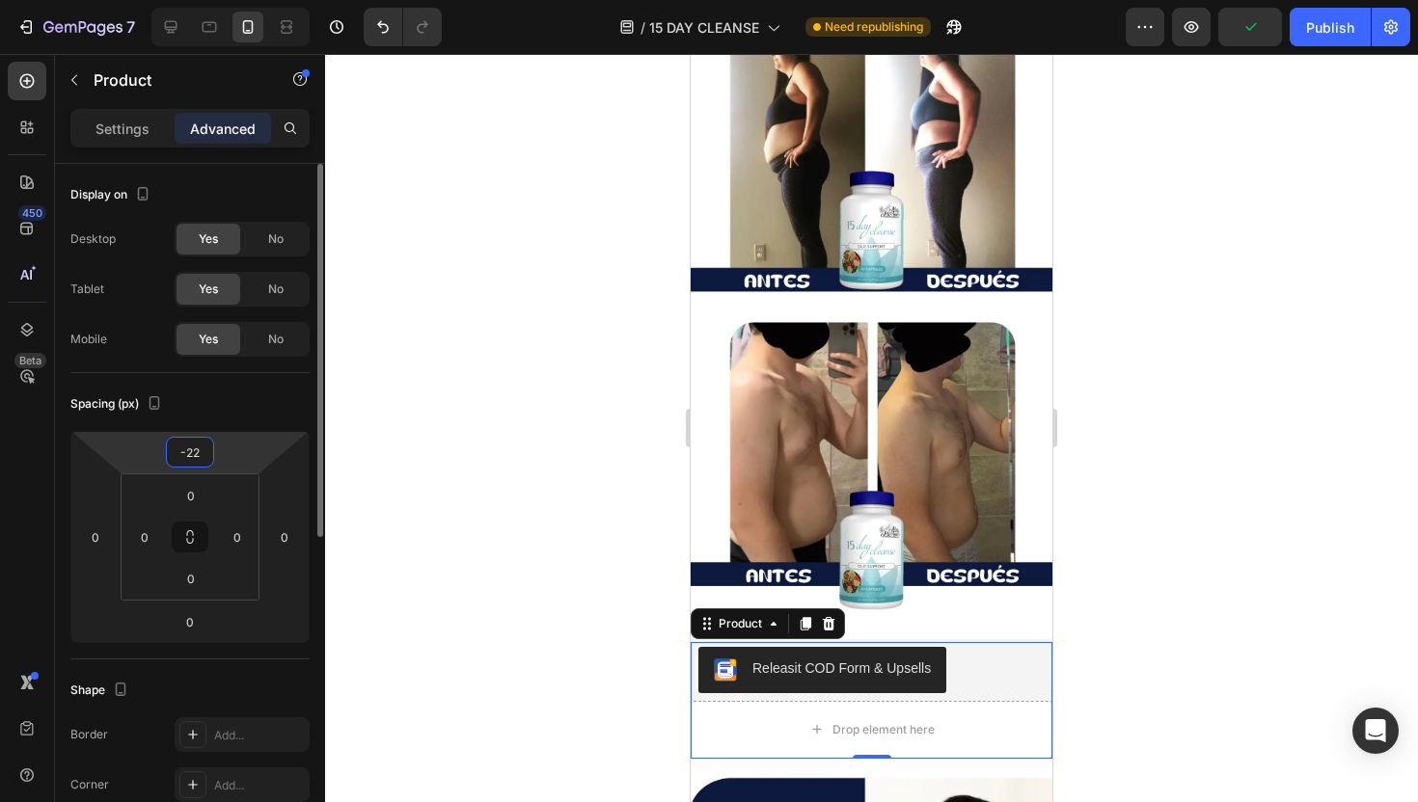
type input "-23"
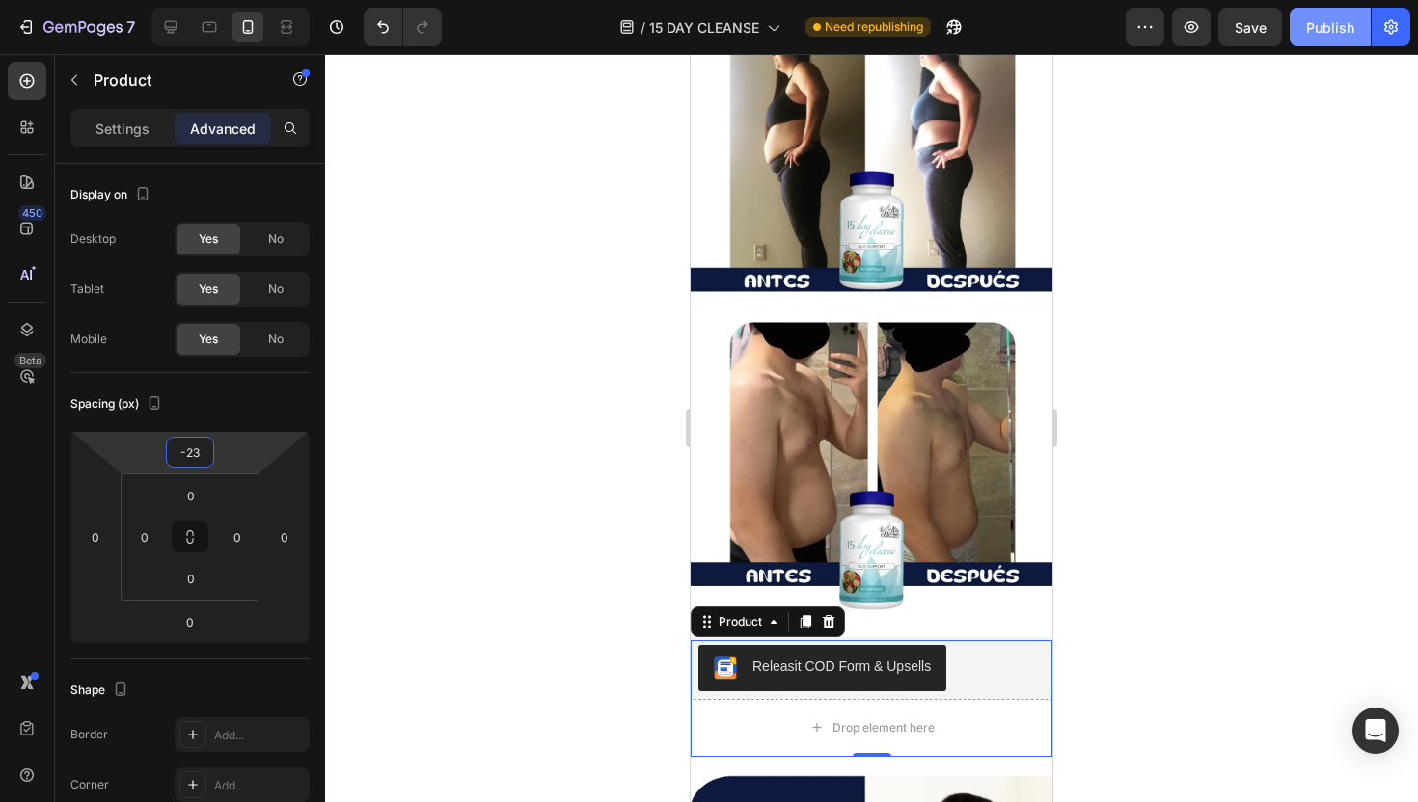
click at [1310, 33] on div "Publish" at bounding box center [1330, 27] width 48 height 20
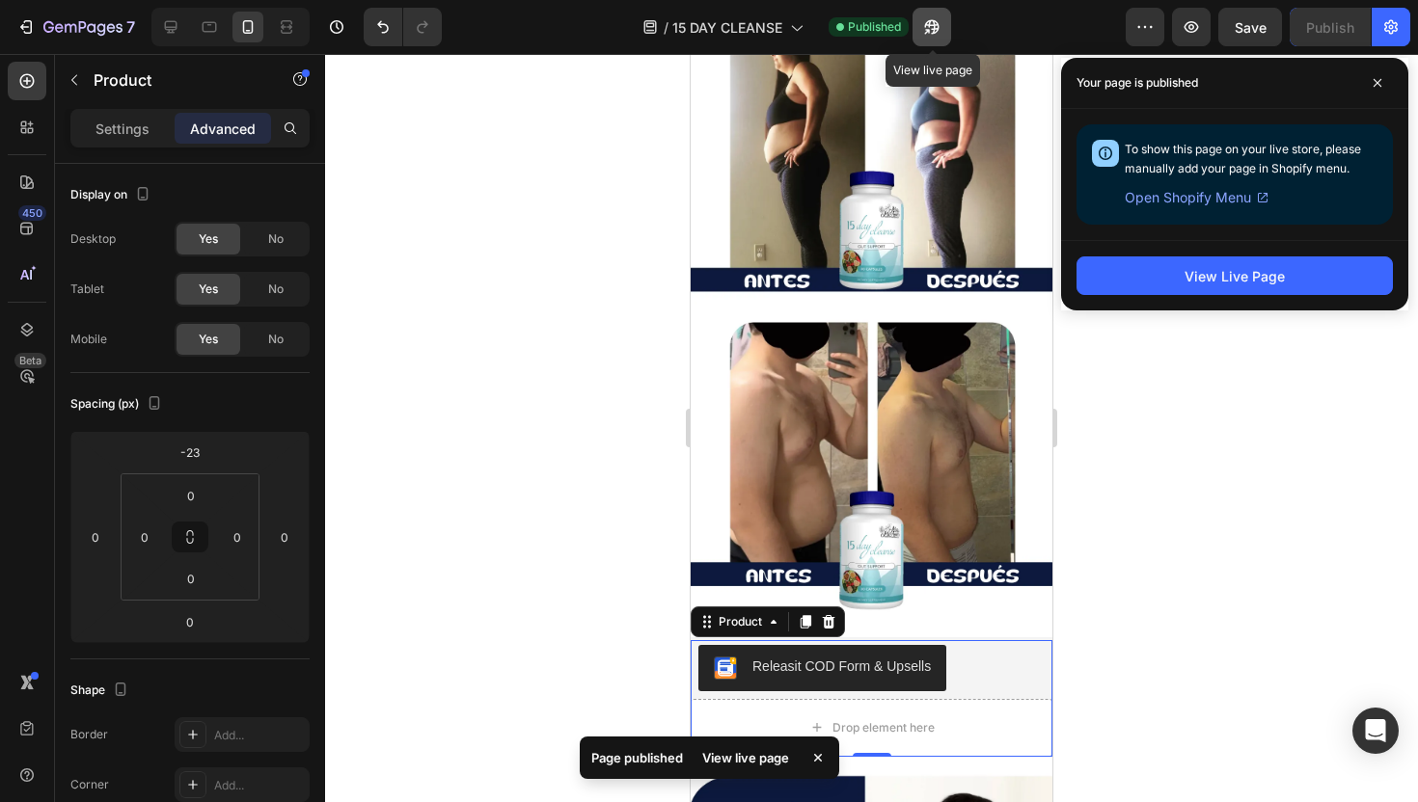
click at [931, 19] on icon "button" at bounding box center [931, 26] width 19 height 19
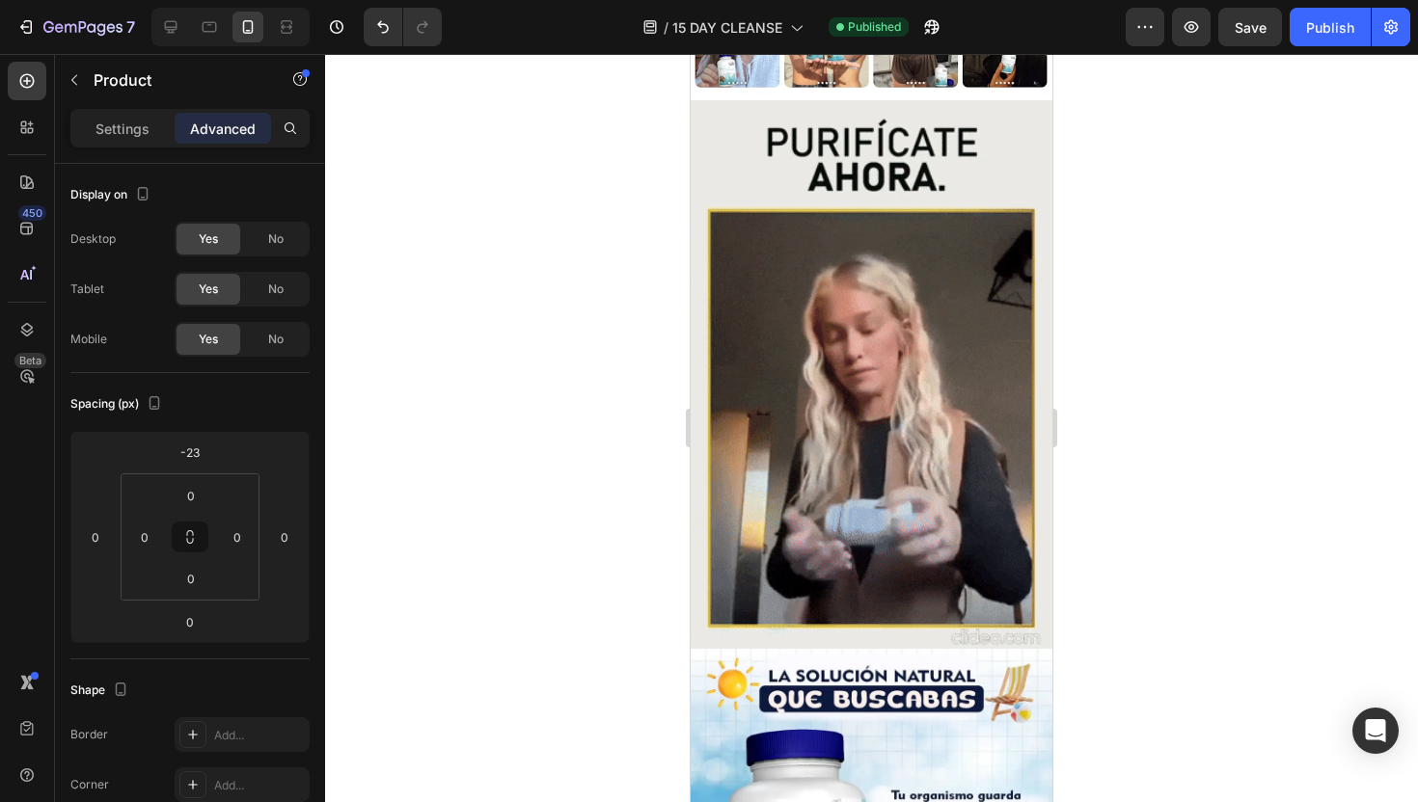
scroll to position [1075, 0]
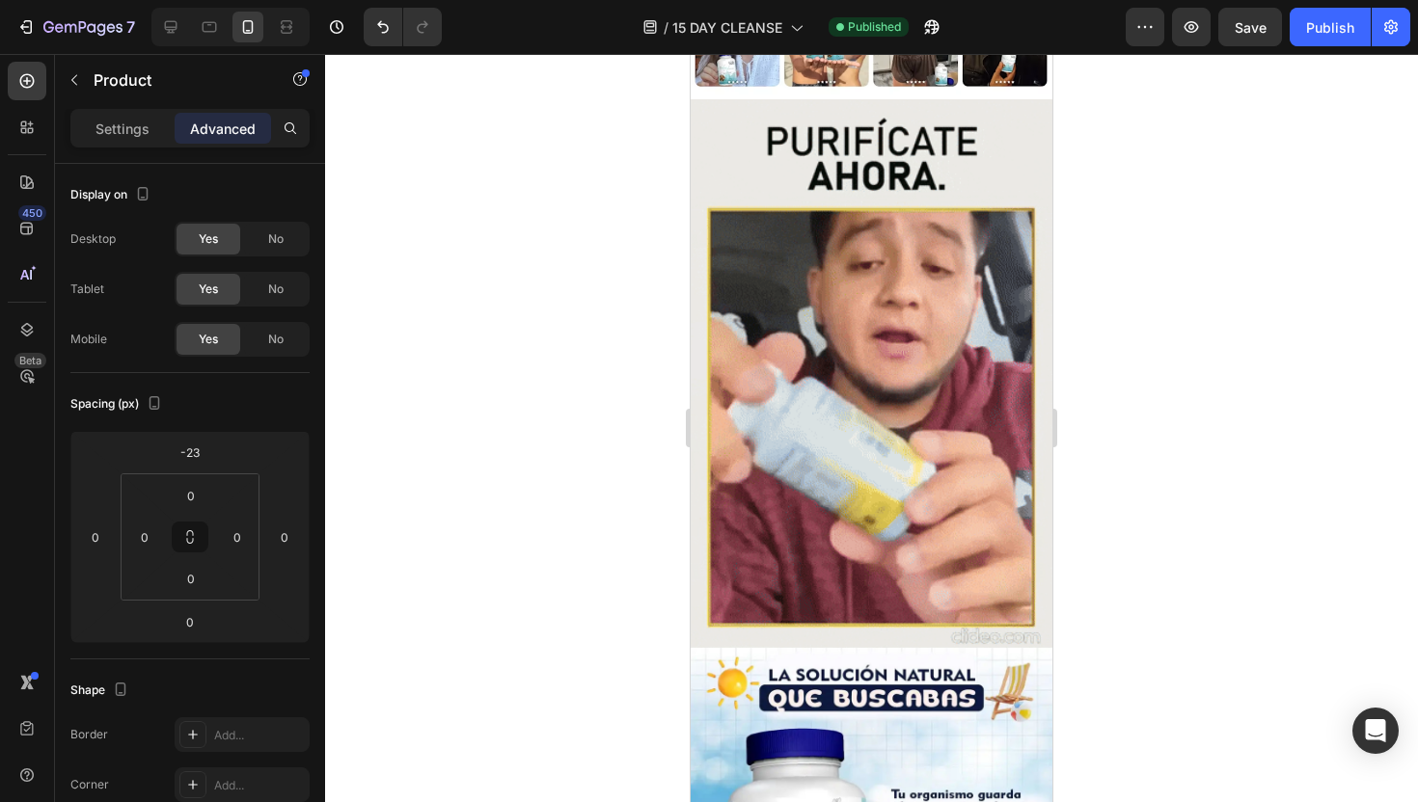
click at [954, 353] on img at bounding box center [871, 377] width 362 height 556
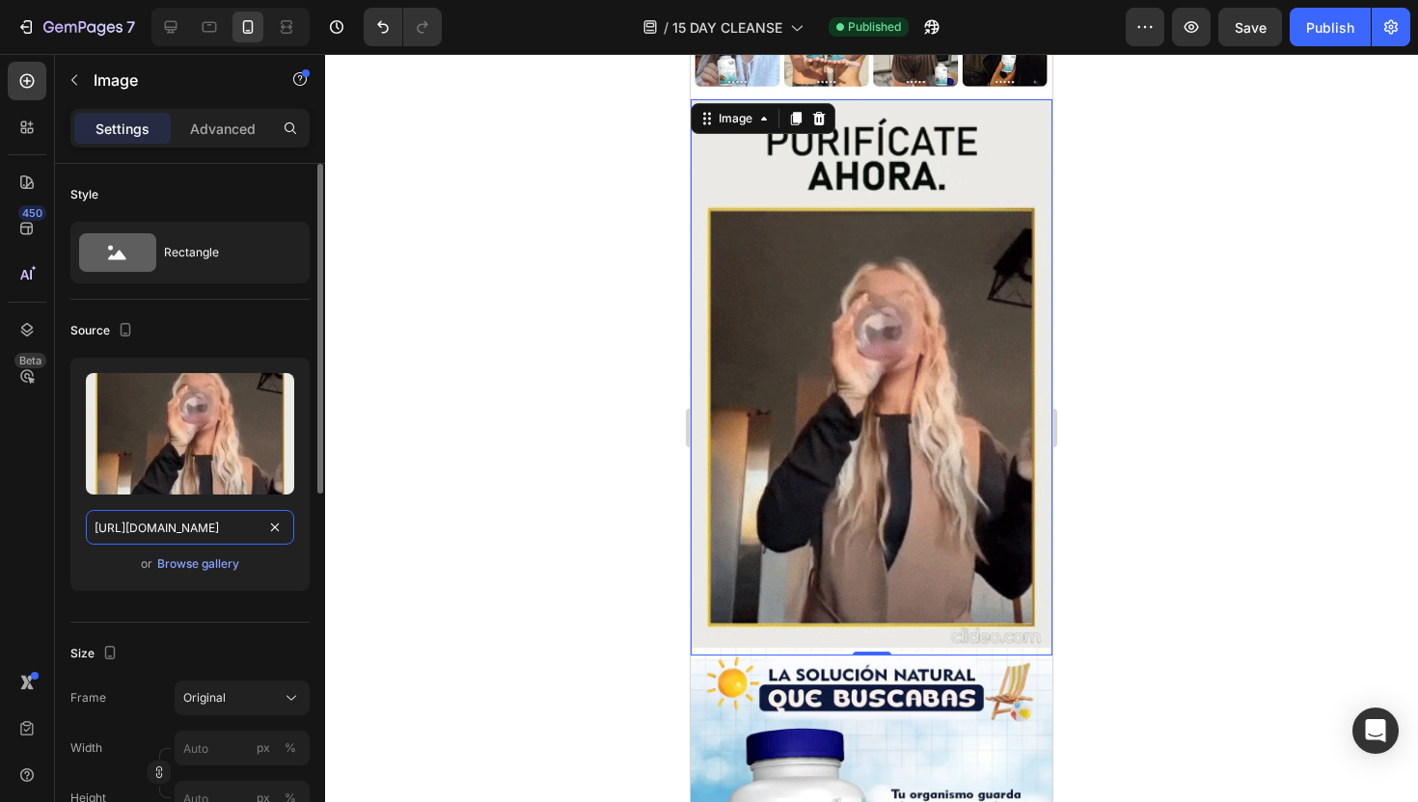
click at [209, 523] on input "[URL][DOMAIN_NAME]" at bounding box center [190, 527] width 208 height 35
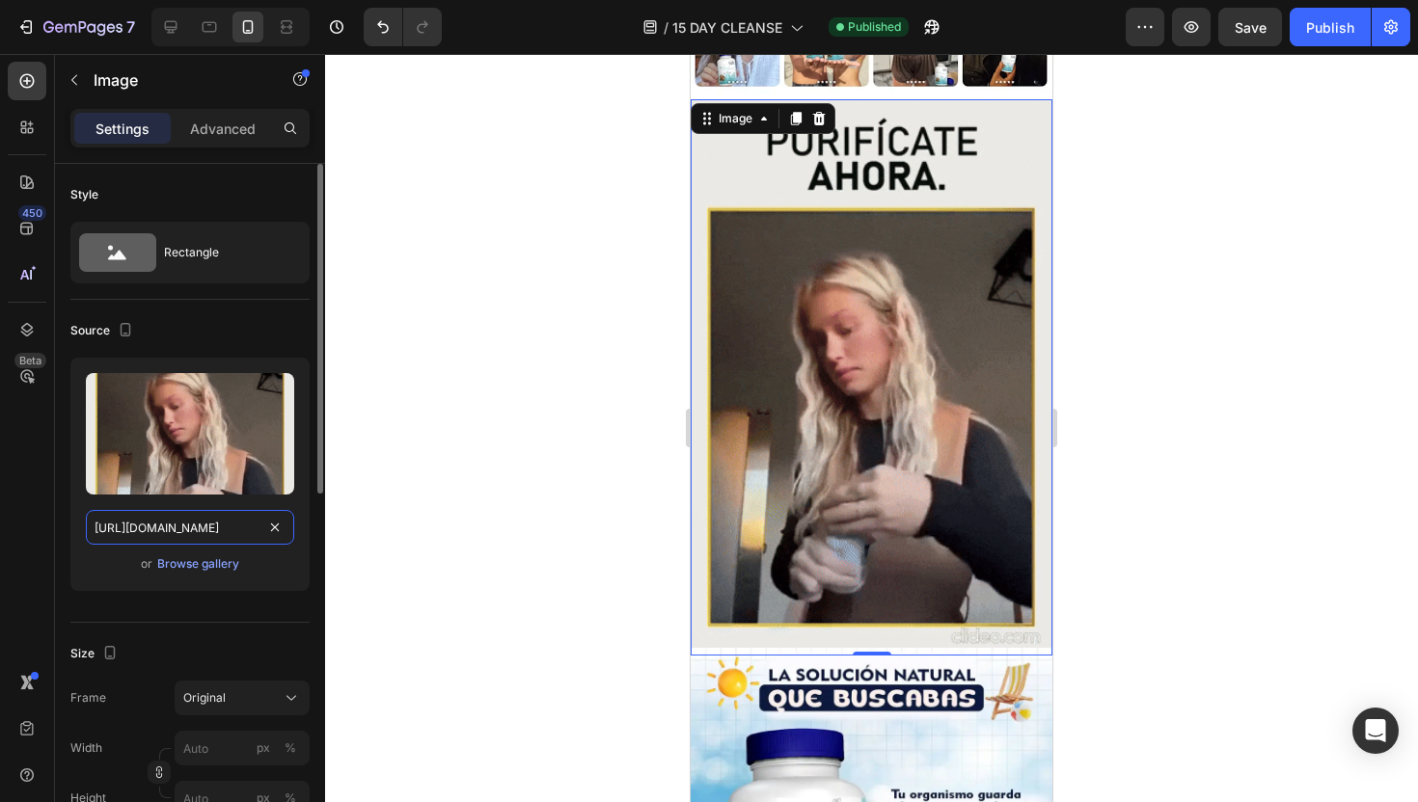
click at [209, 523] on input "[URL][DOMAIN_NAME]" at bounding box center [190, 527] width 208 height 35
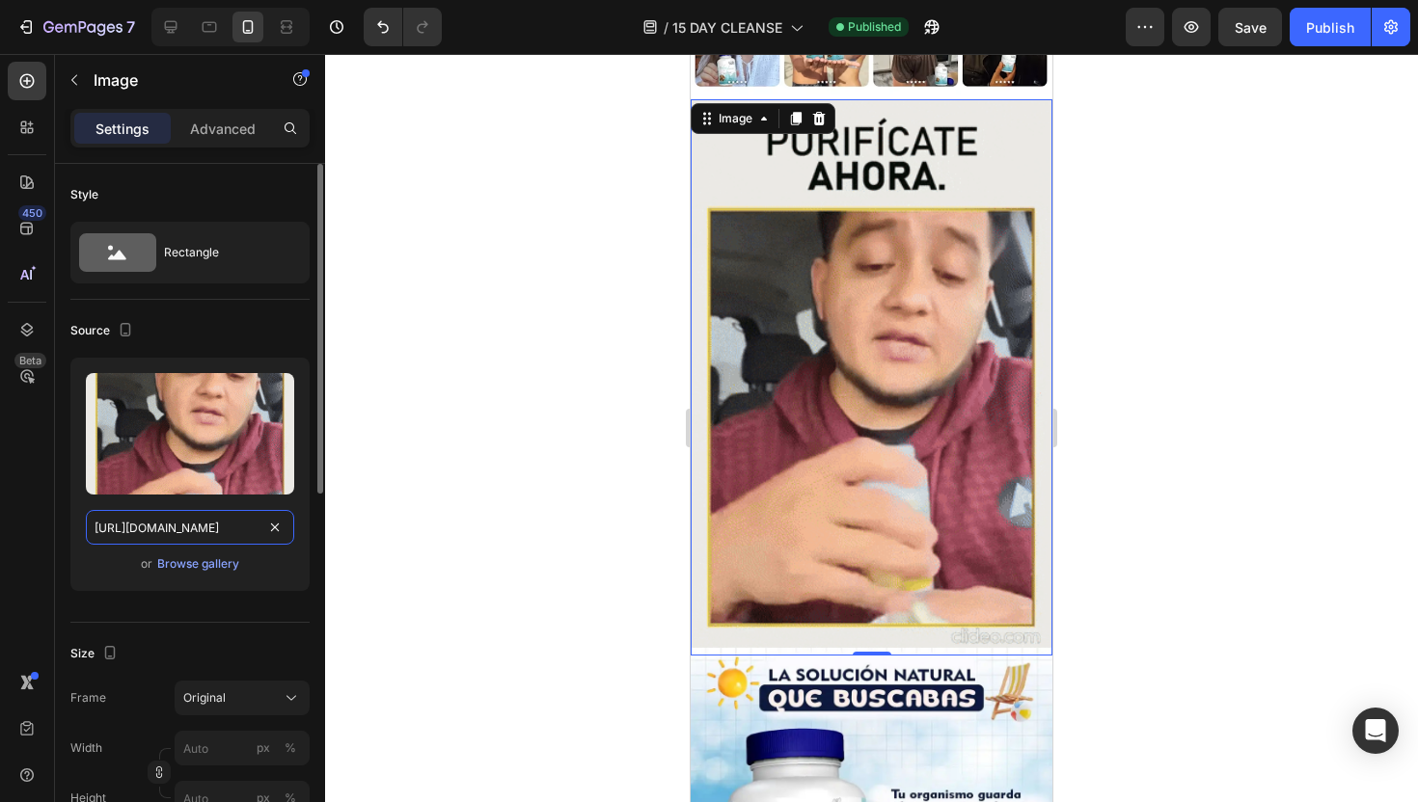
click at [209, 523] on input "[URL][DOMAIN_NAME]" at bounding box center [190, 527] width 208 height 35
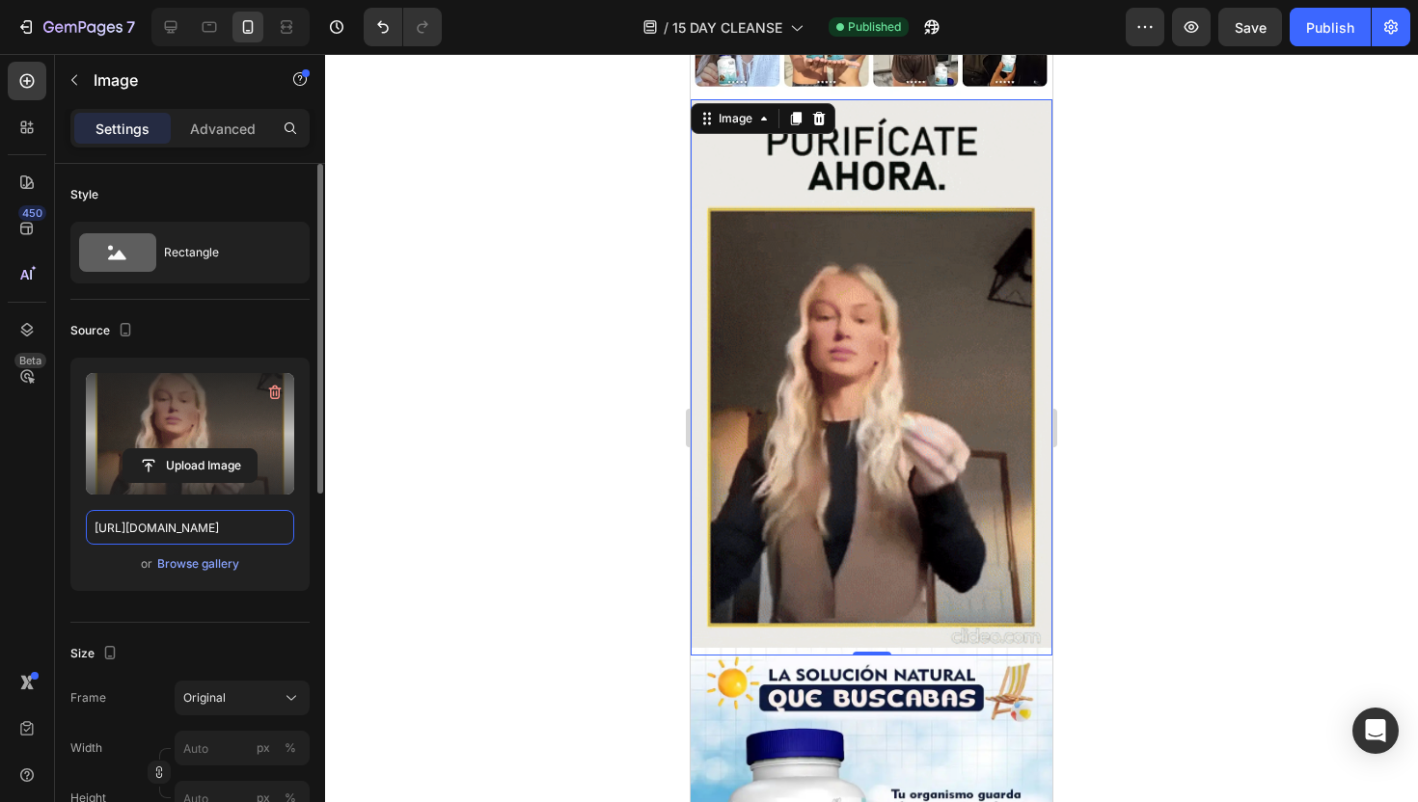
paste input "[DOMAIN_NAME][URL]"
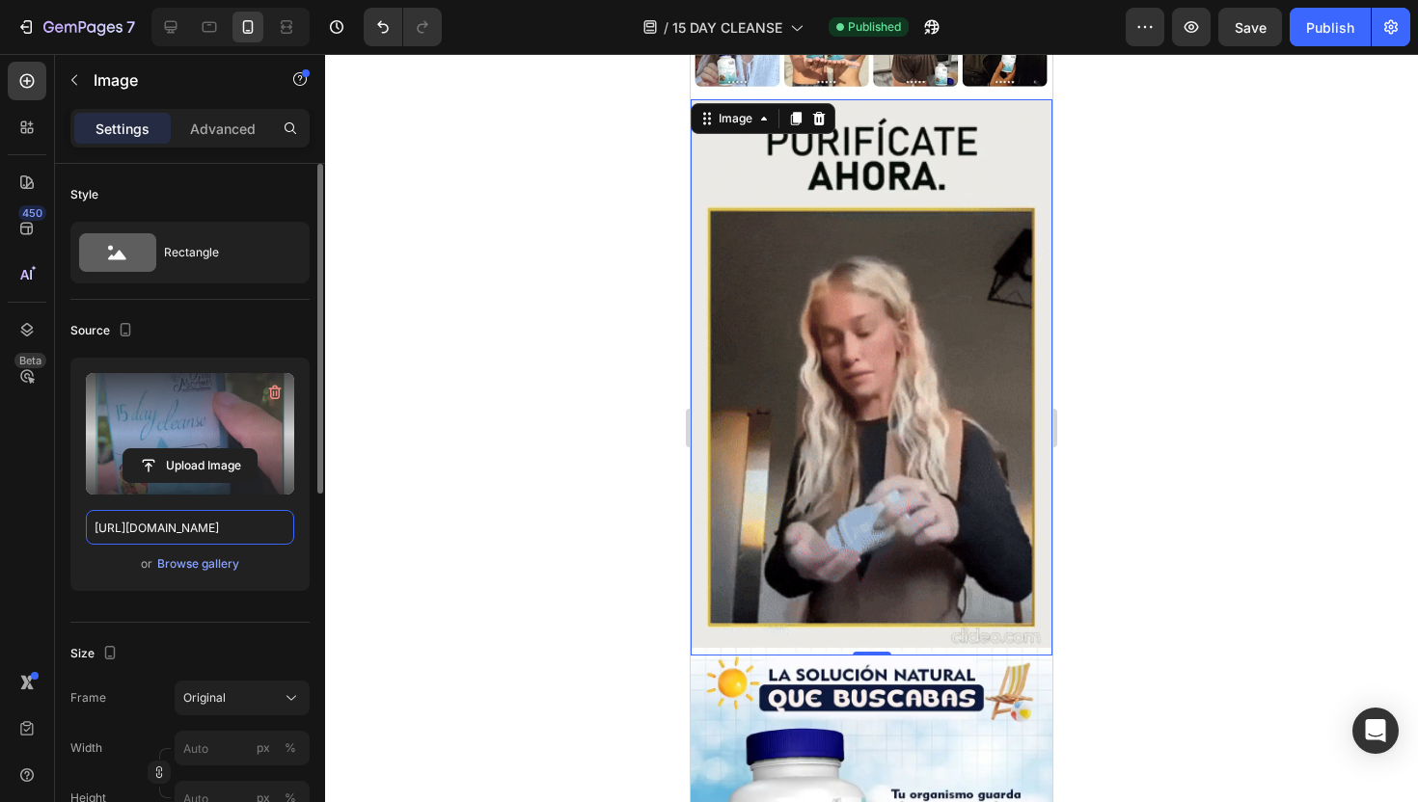
scroll to position [0, 984]
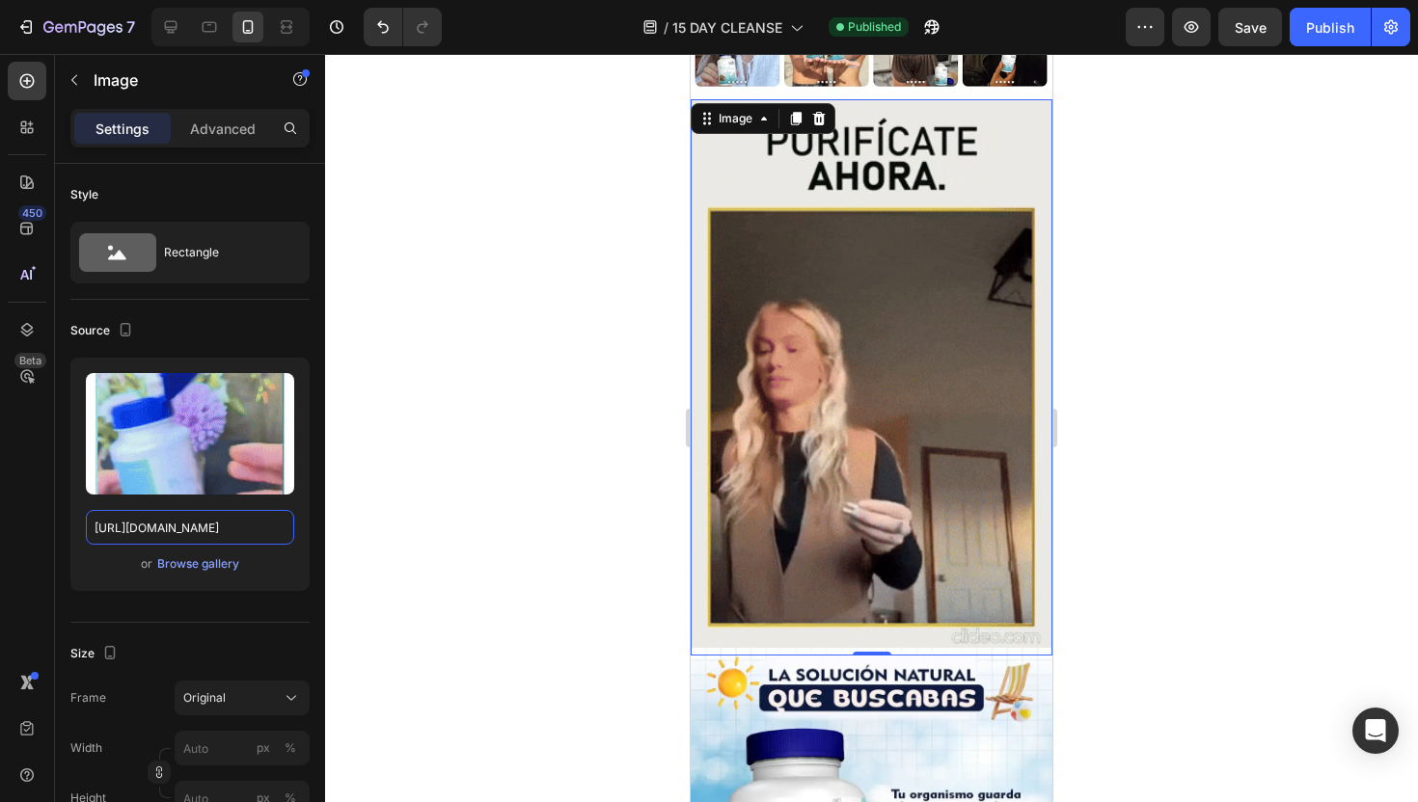
type input "[URL][DOMAIN_NAME]"
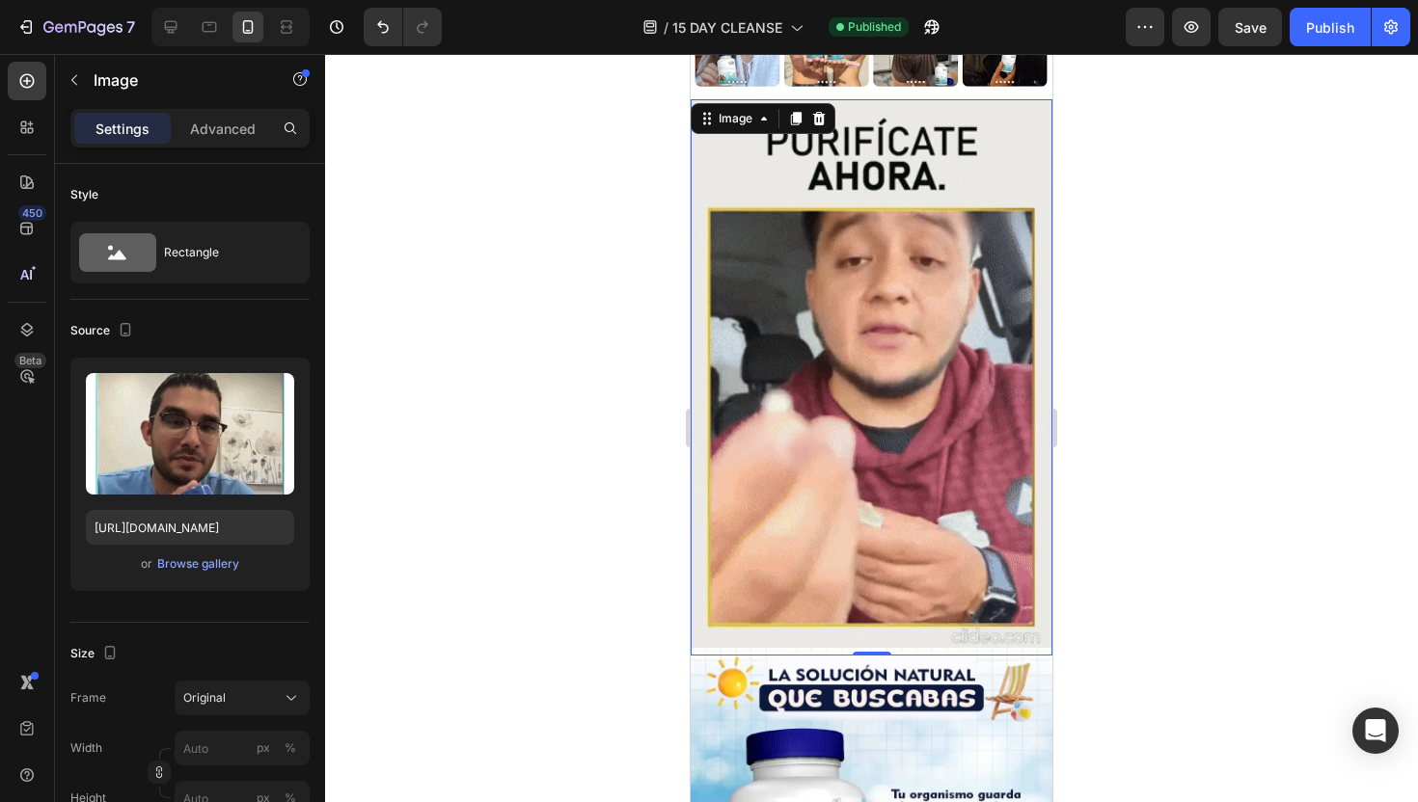
click at [531, 482] on div at bounding box center [871, 428] width 1093 height 748
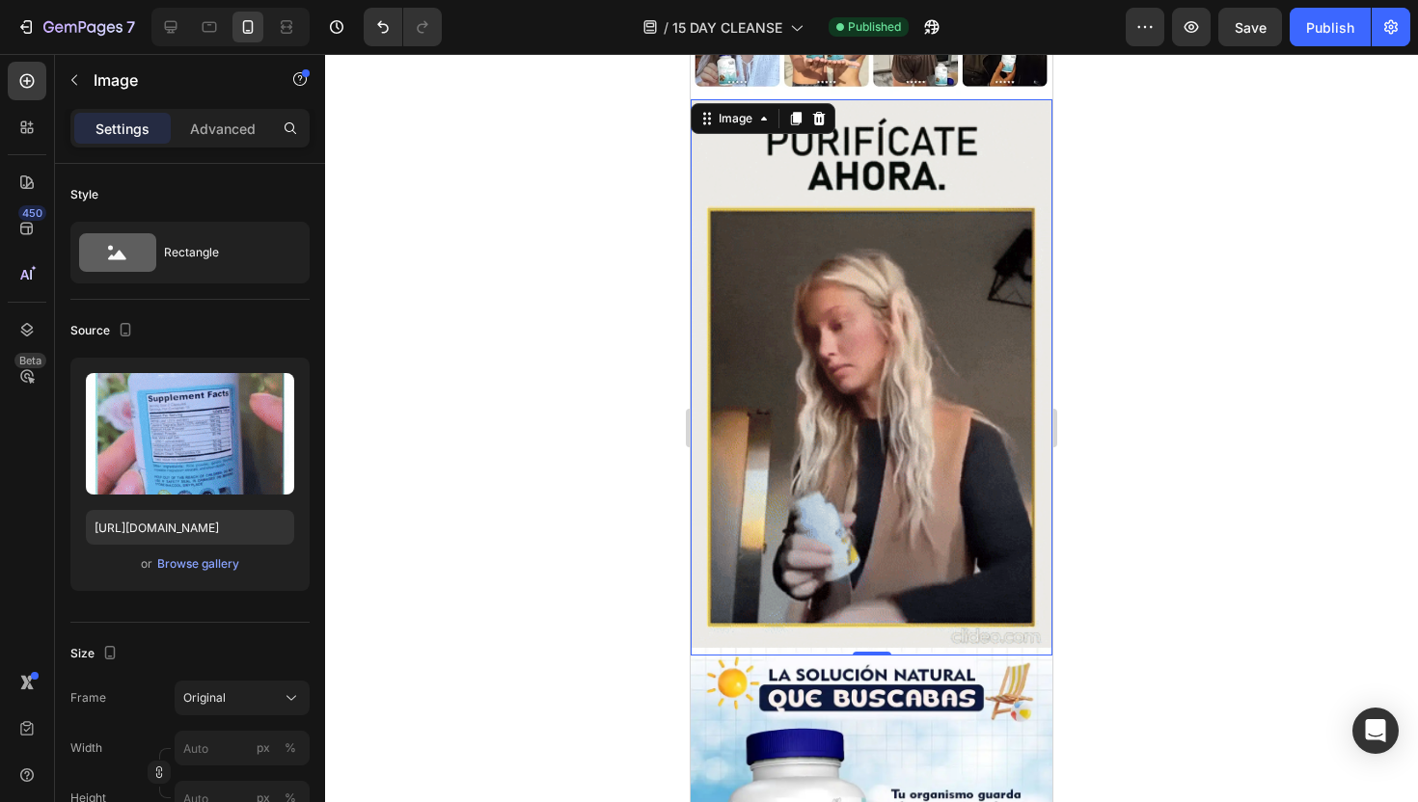
scroll to position [0, 0]
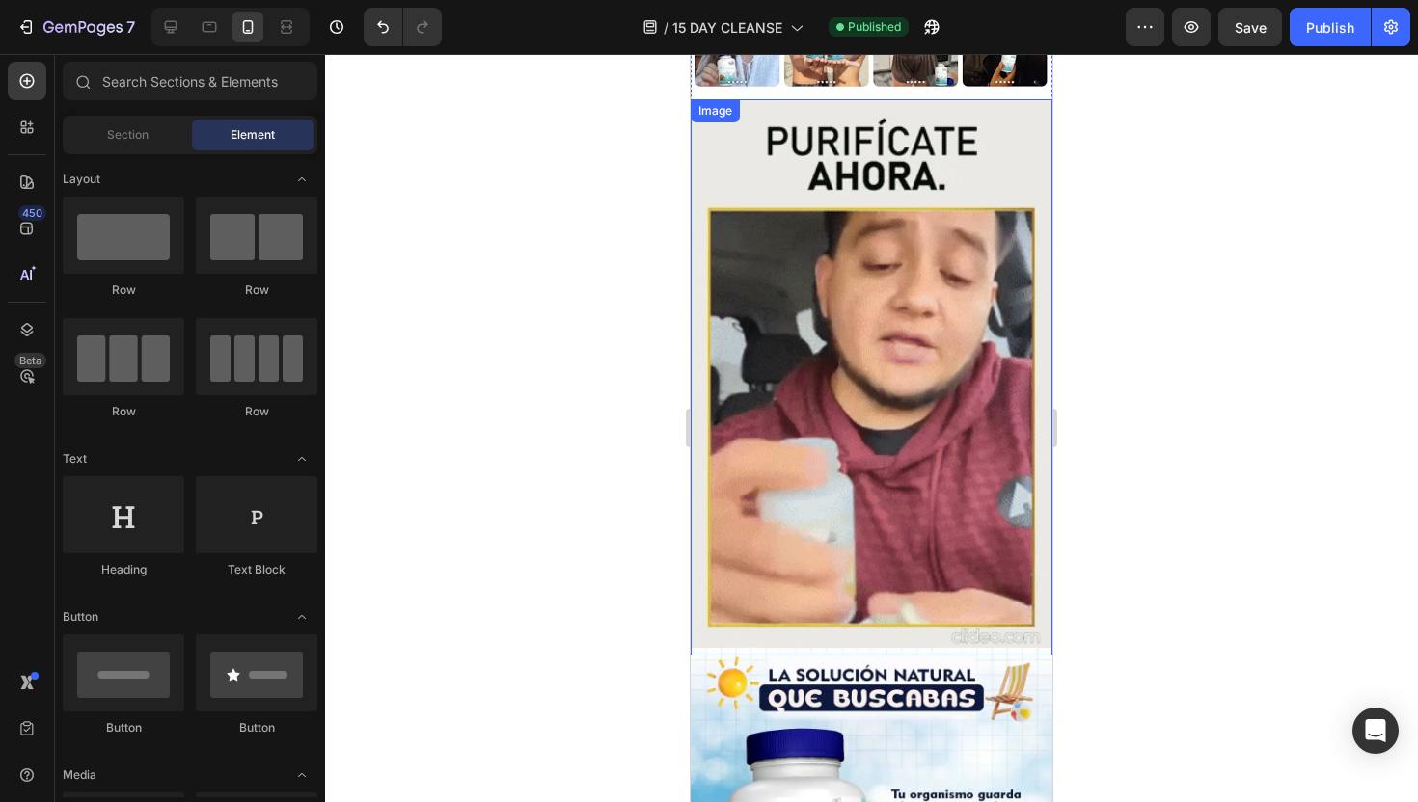
click at [834, 440] on img at bounding box center [871, 377] width 362 height 556
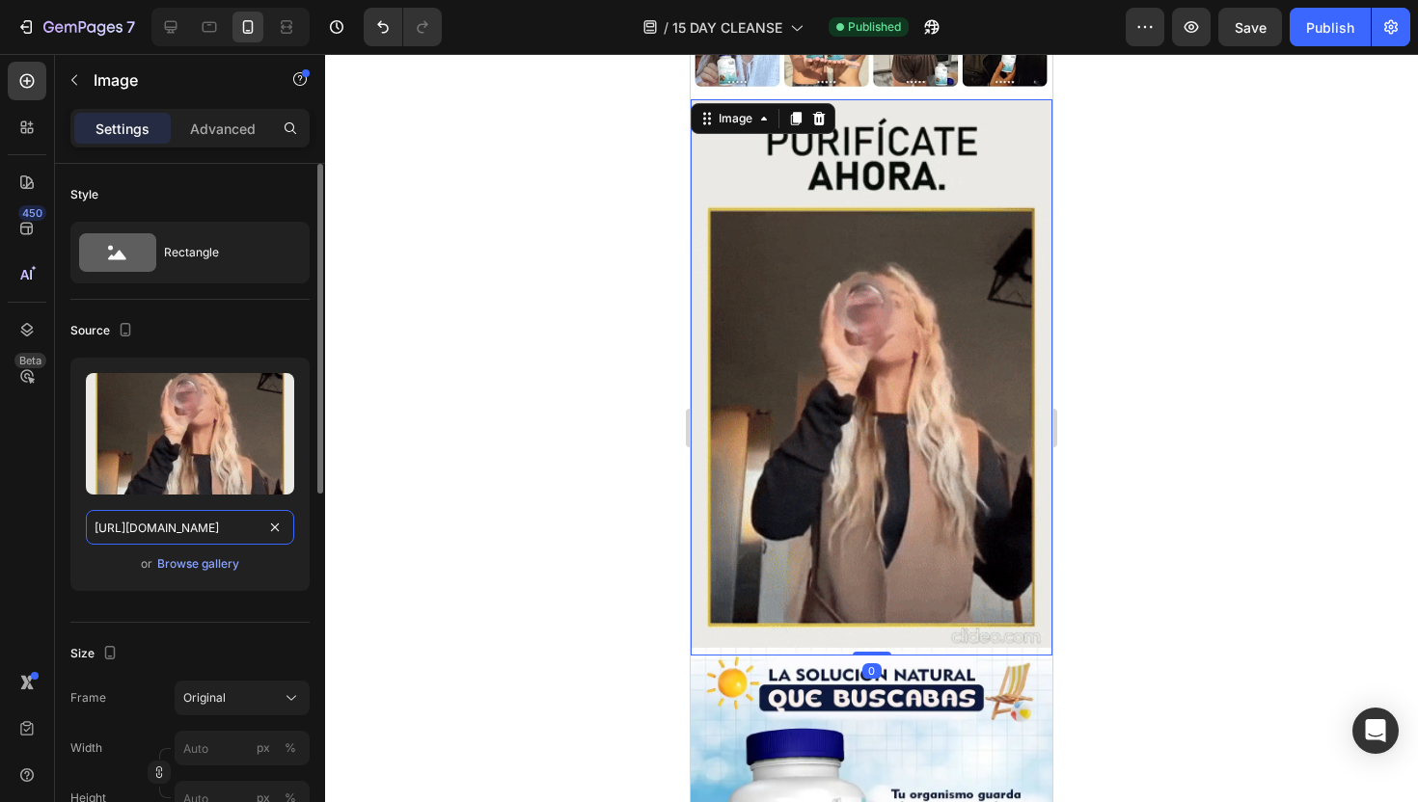
click at [188, 526] on input "[URL][DOMAIN_NAME]" at bounding box center [190, 527] width 208 height 35
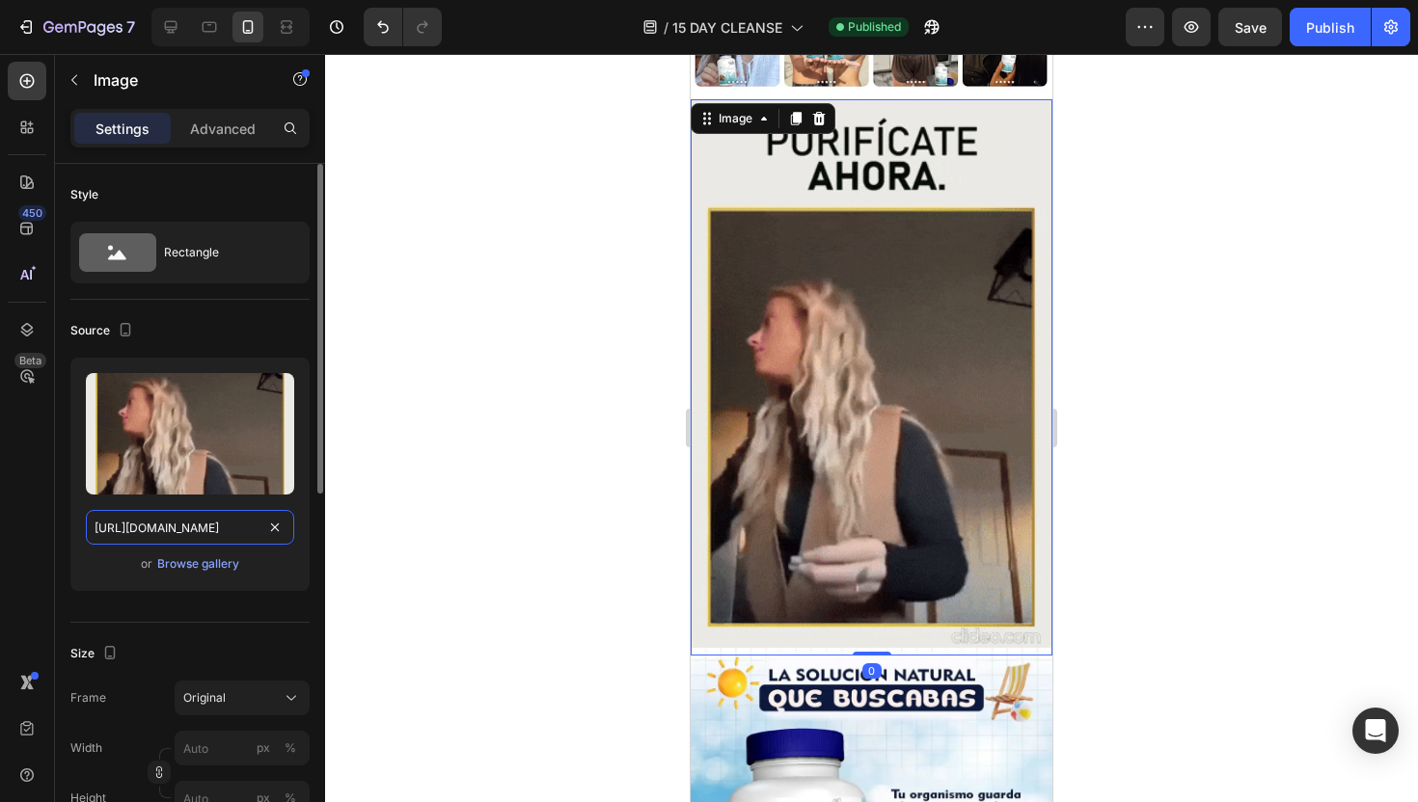
click at [188, 526] on input "[URL][DOMAIN_NAME]" at bounding box center [190, 527] width 208 height 35
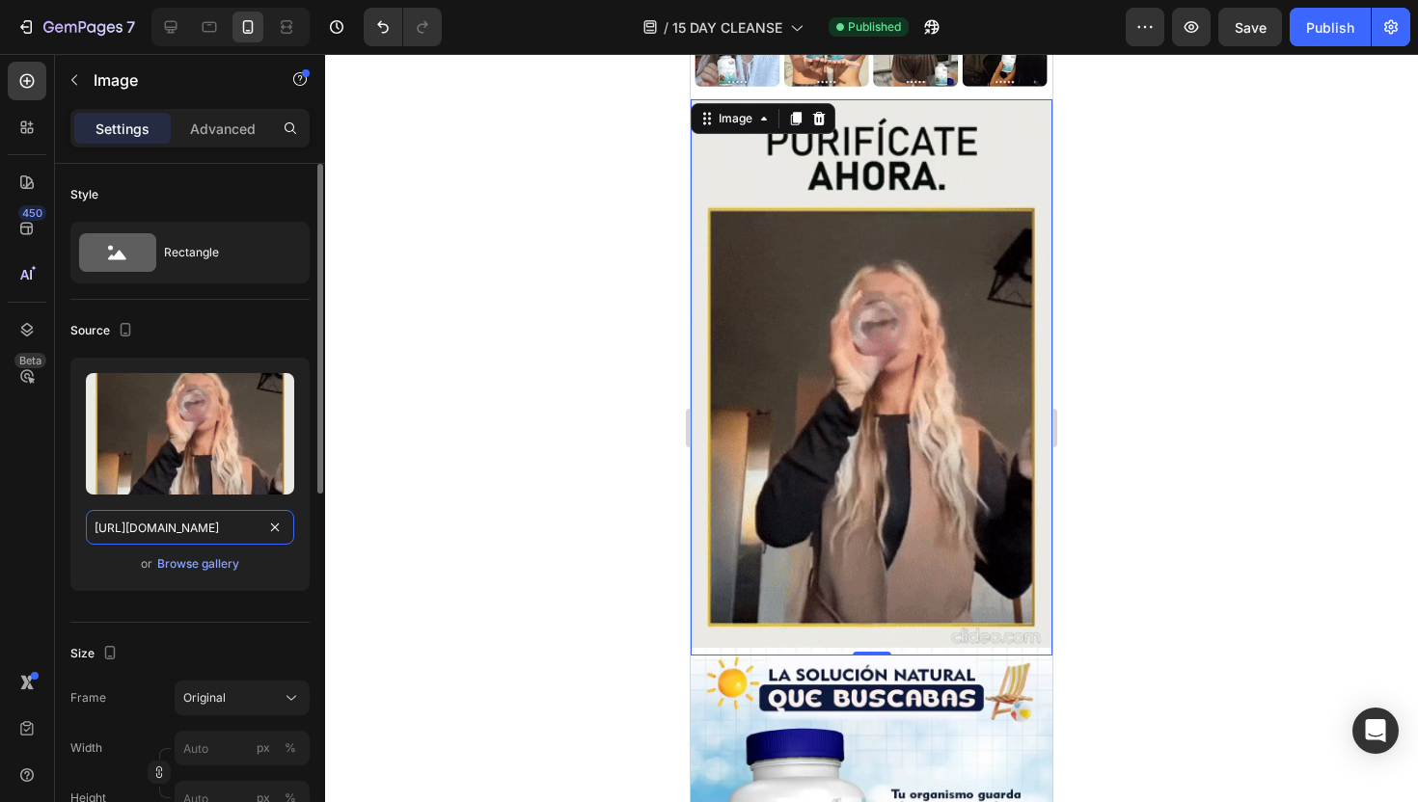
paste input "[DOMAIN_NAME][URL]"
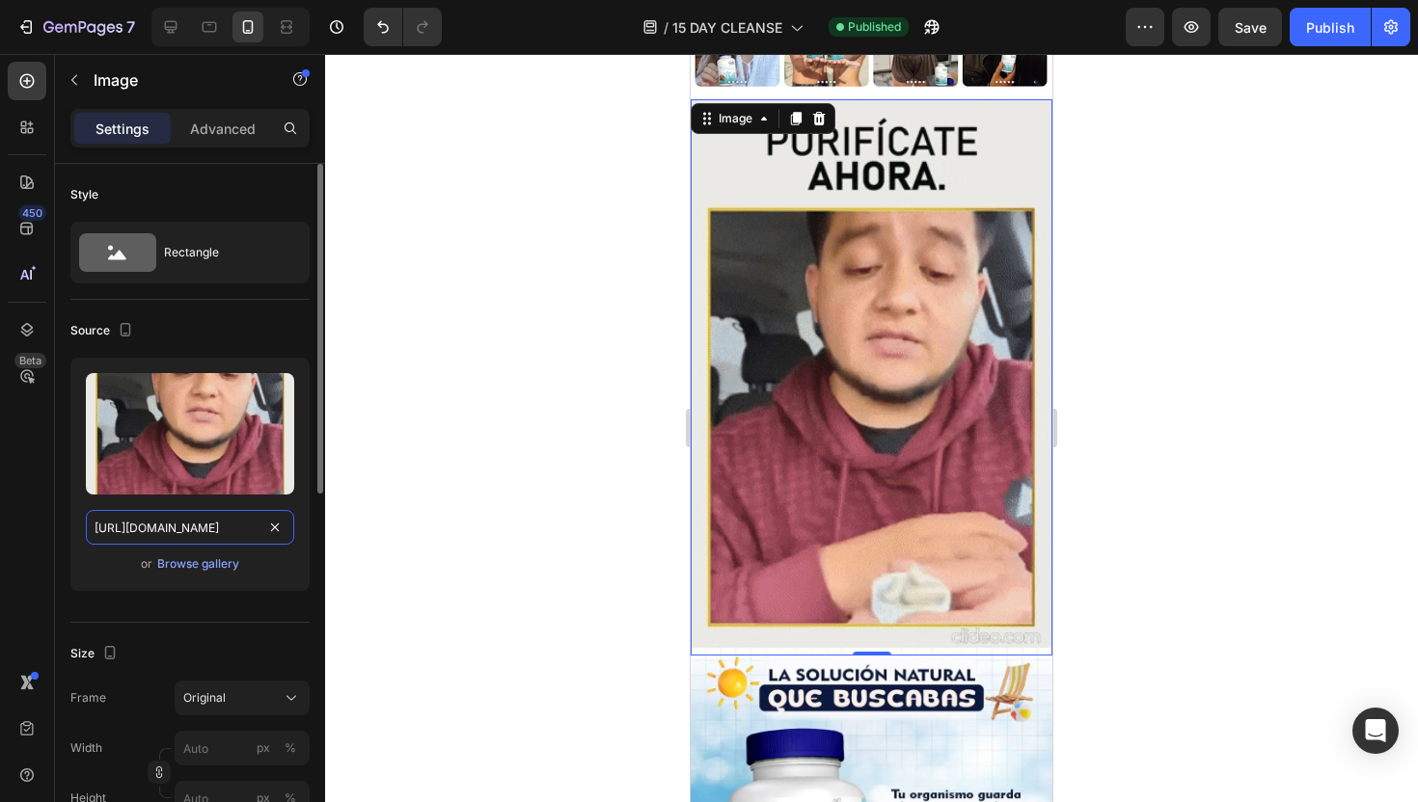
scroll to position [0, 984]
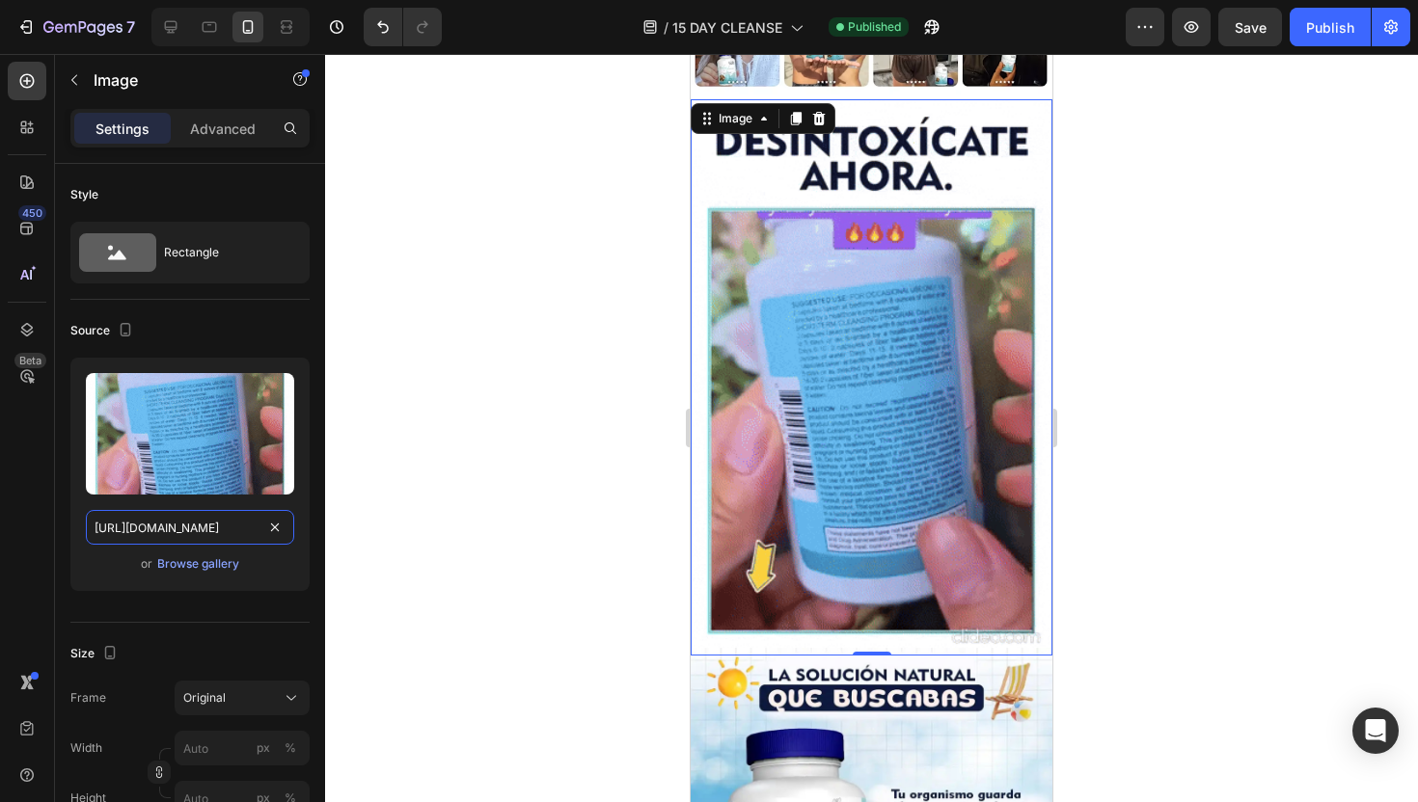
type input "[URL][DOMAIN_NAME]"
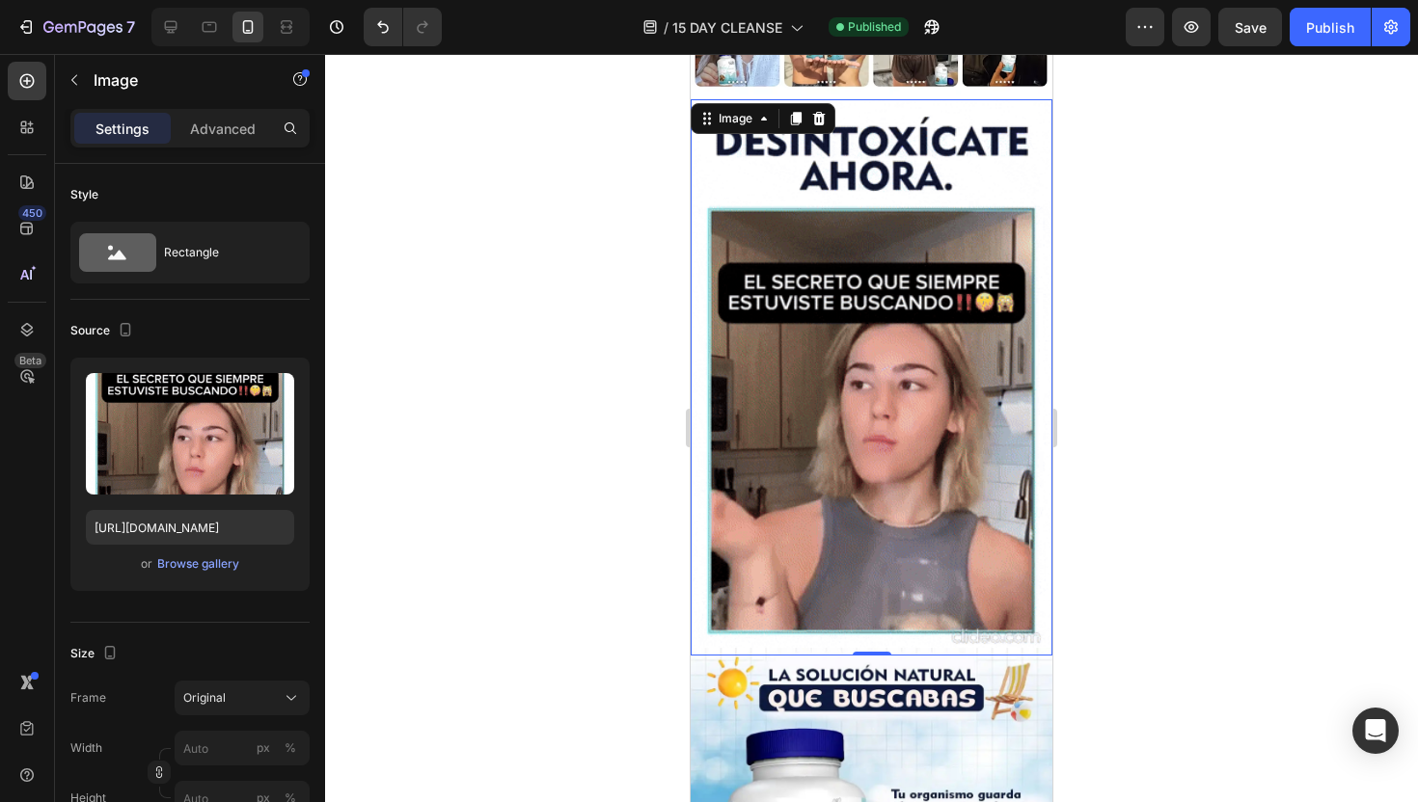
click at [465, 469] on div at bounding box center [871, 428] width 1093 height 748
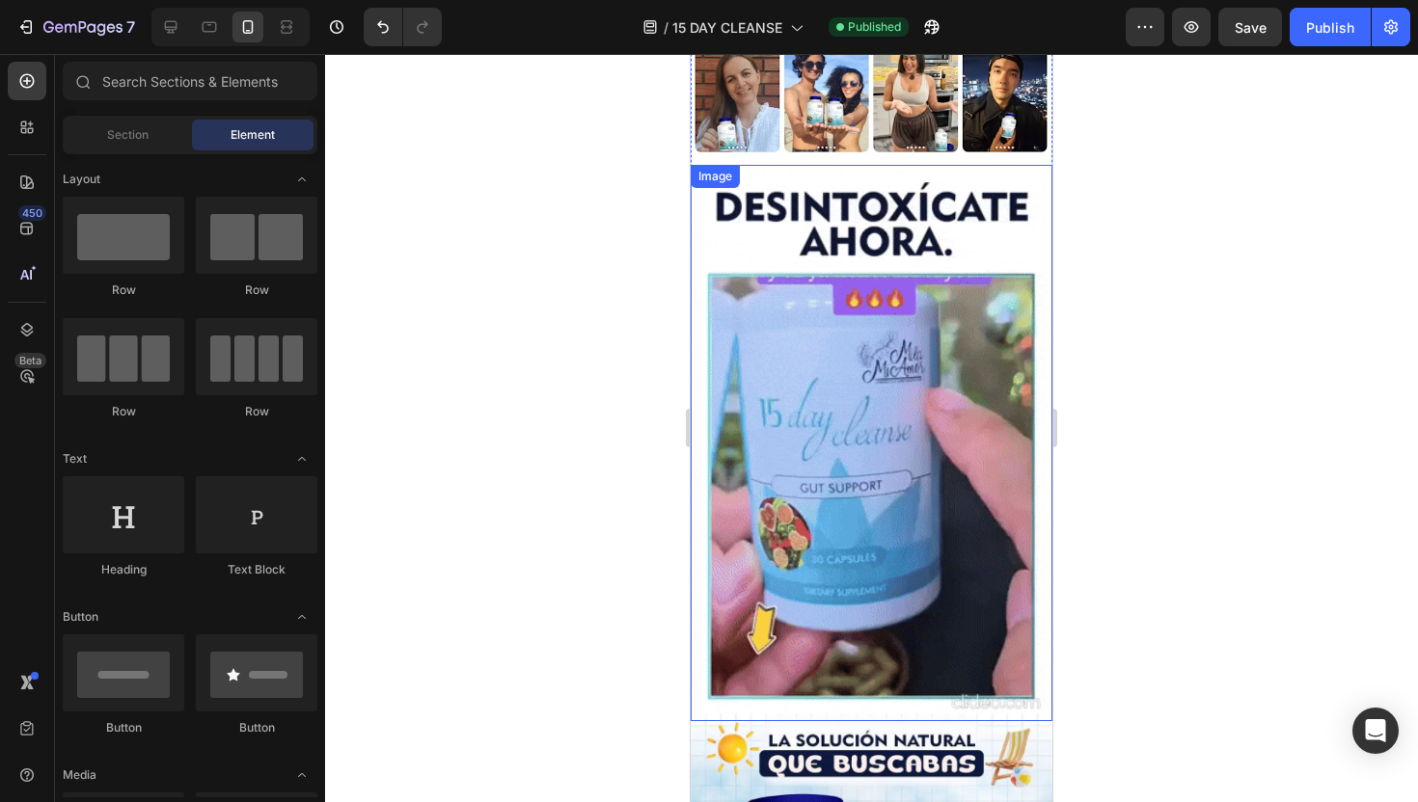
scroll to position [1004, 0]
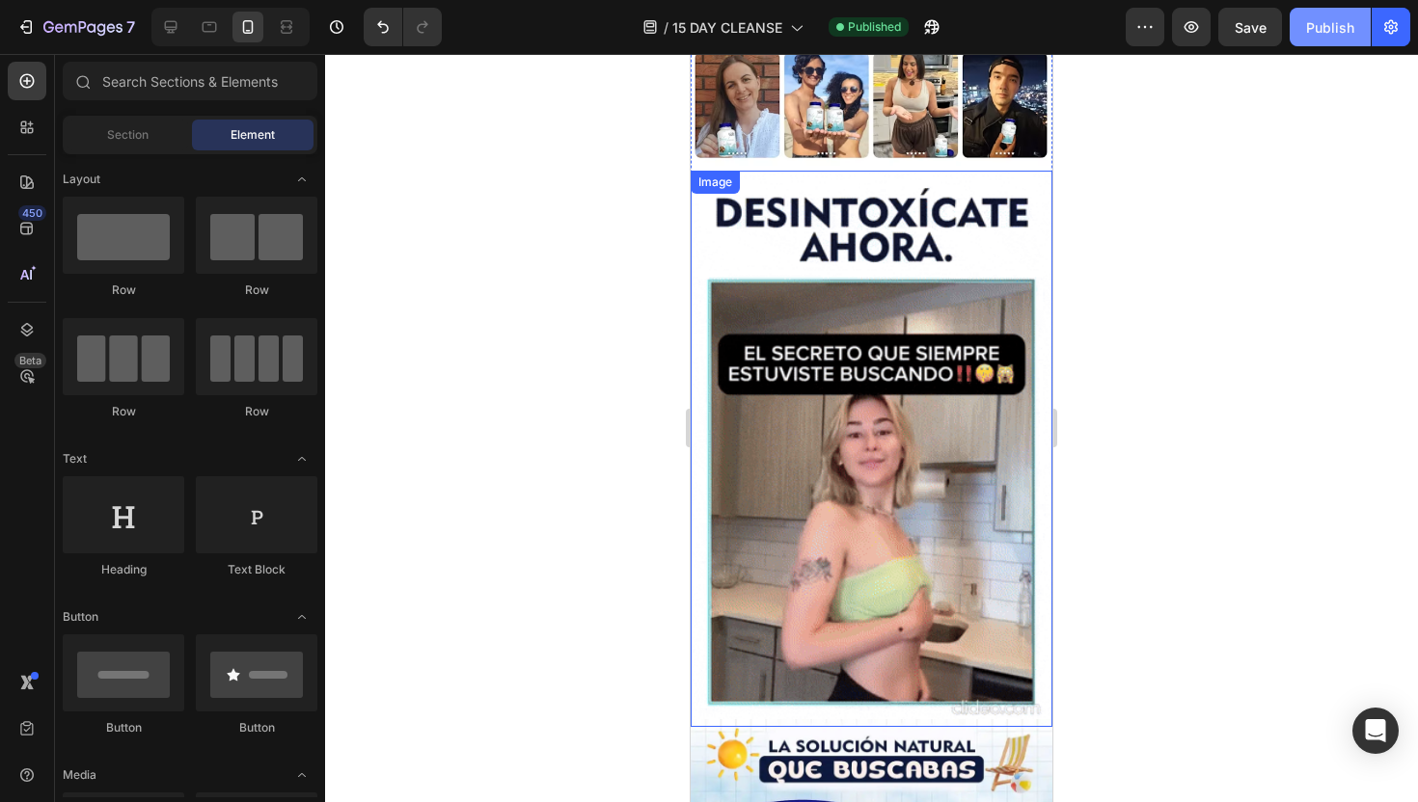
click at [1328, 38] on button "Publish" at bounding box center [1329, 27] width 81 height 39
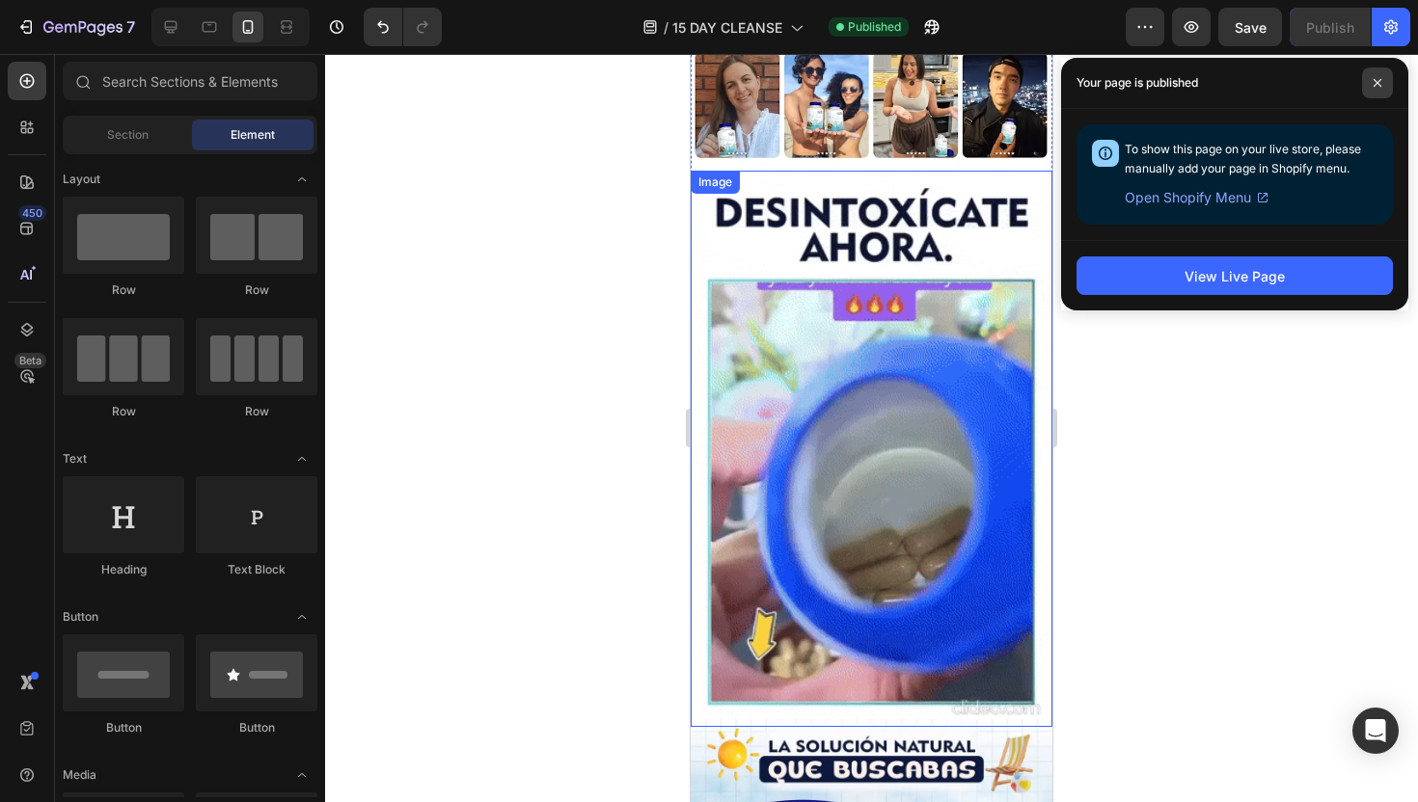
click at [1371, 73] on span at bounding box center [1377, 83] width 31 height 31
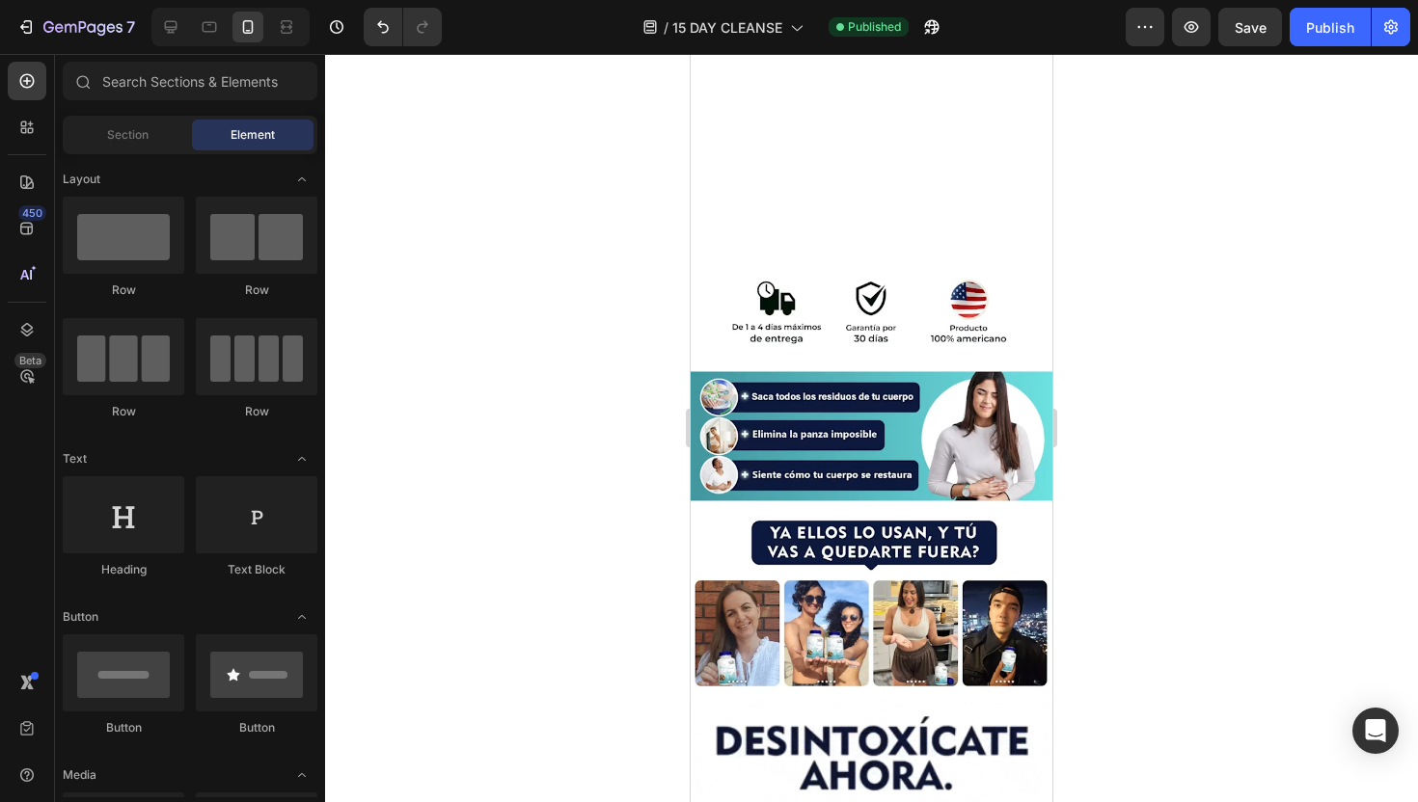
scroll to position [0, 0]
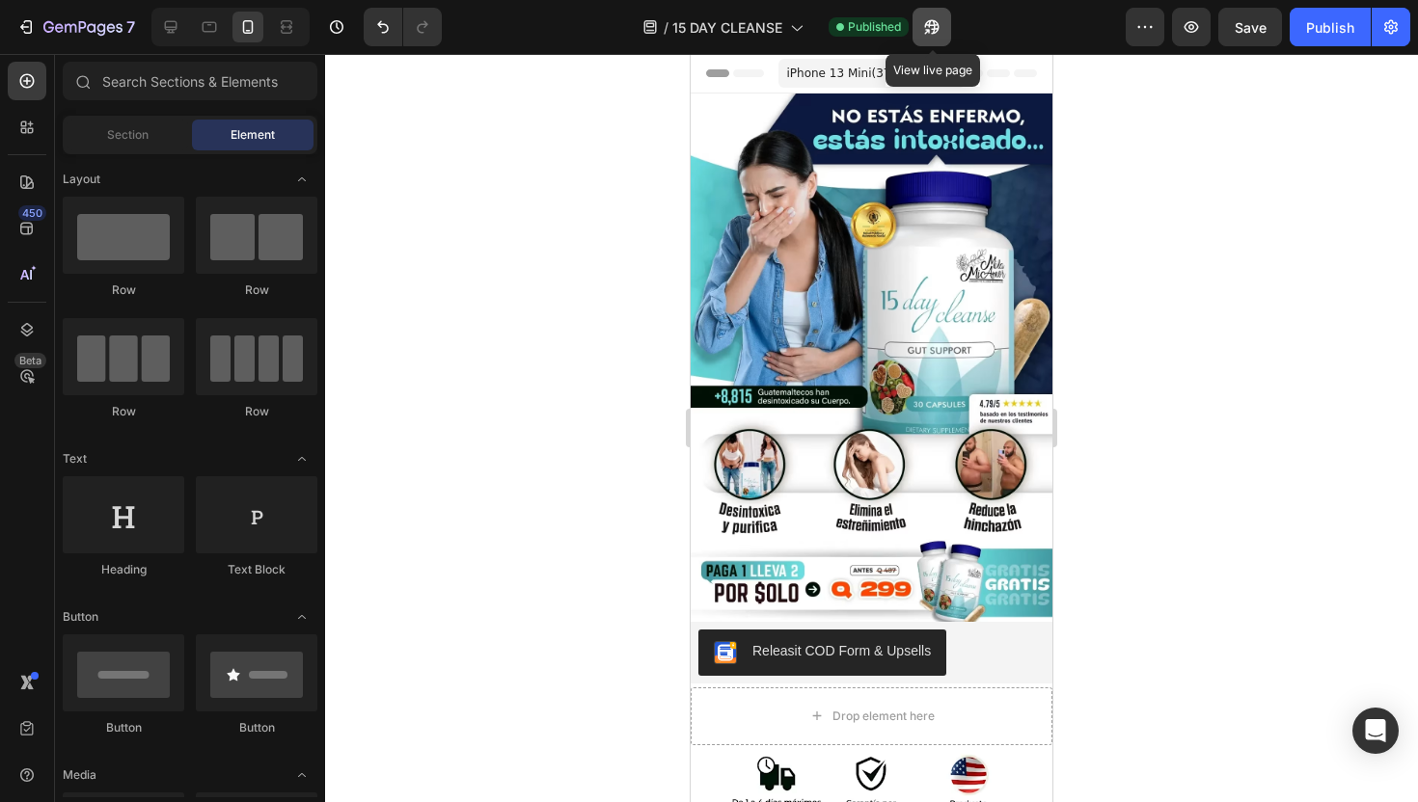
click at [929, 29] on icon "button" at bounding box center [926, 31] width 5 height 5
